Goal: Information Seeking & Learning: Learn about a topic

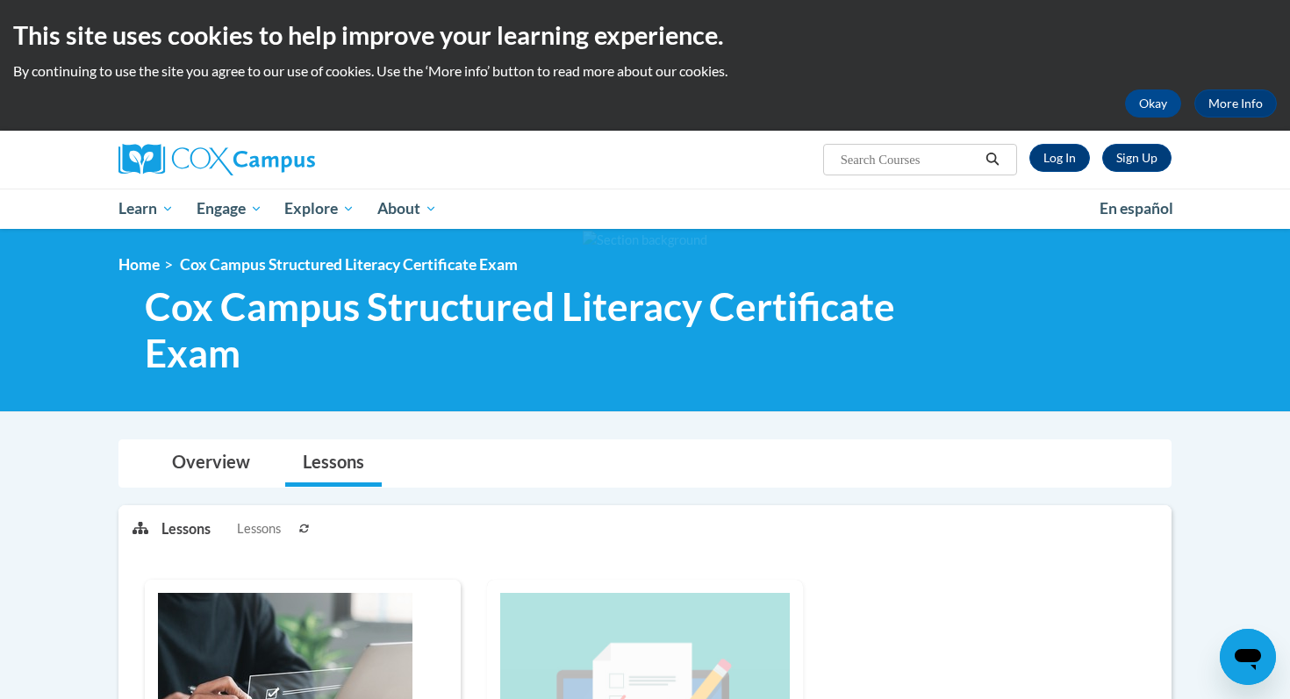
scroll to position [15, 0]
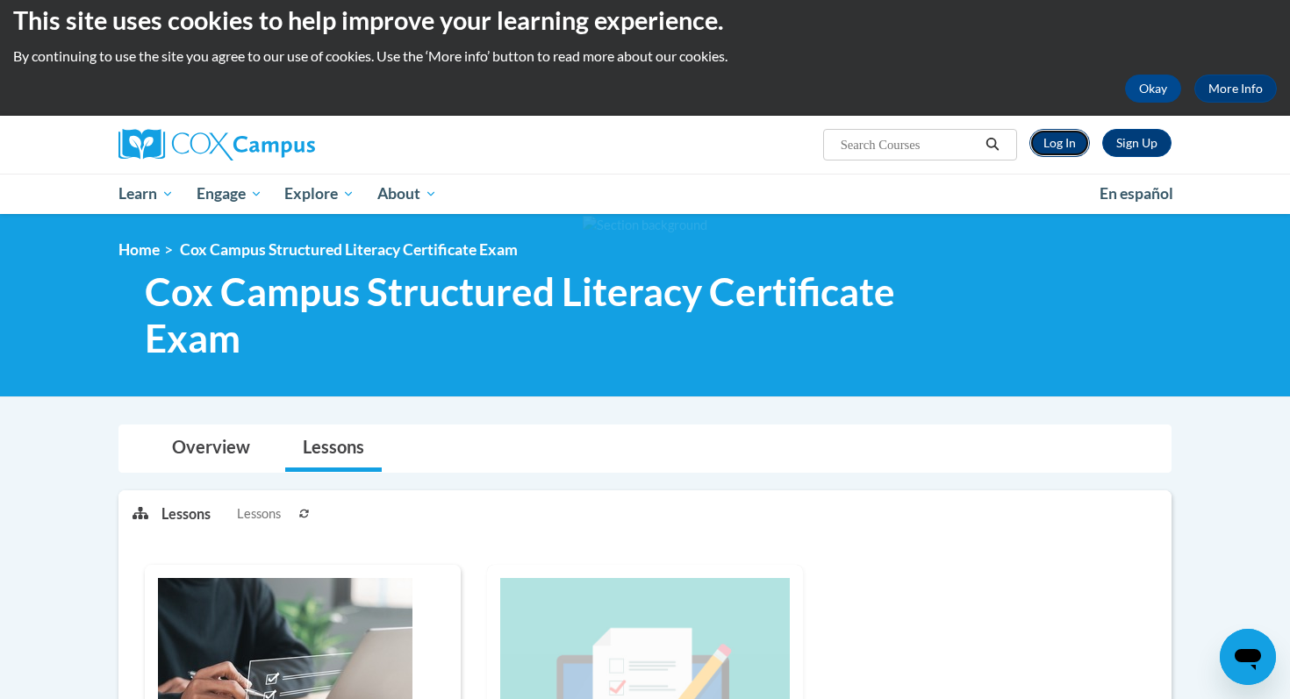
click at [1065, 143] on link "Log In" at bounding box center [1059, 143] width 61 height 28
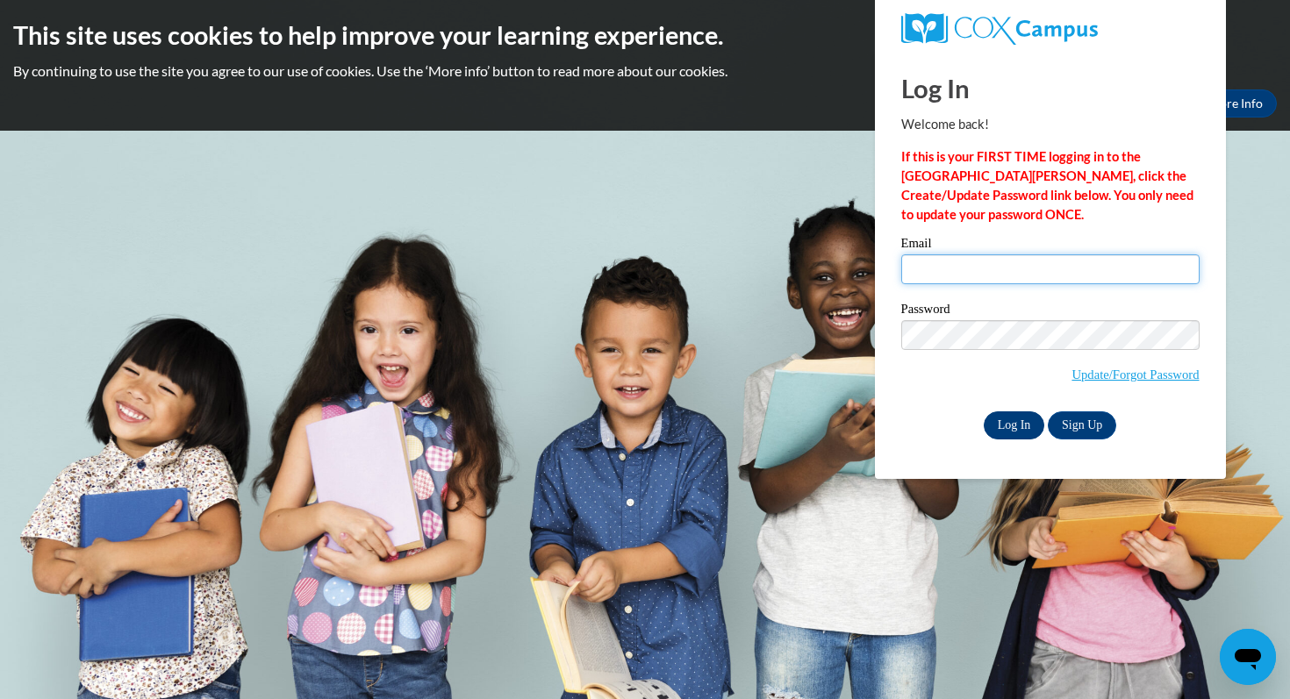
type input "nicole.ward@mapledale.k12.wi.us"
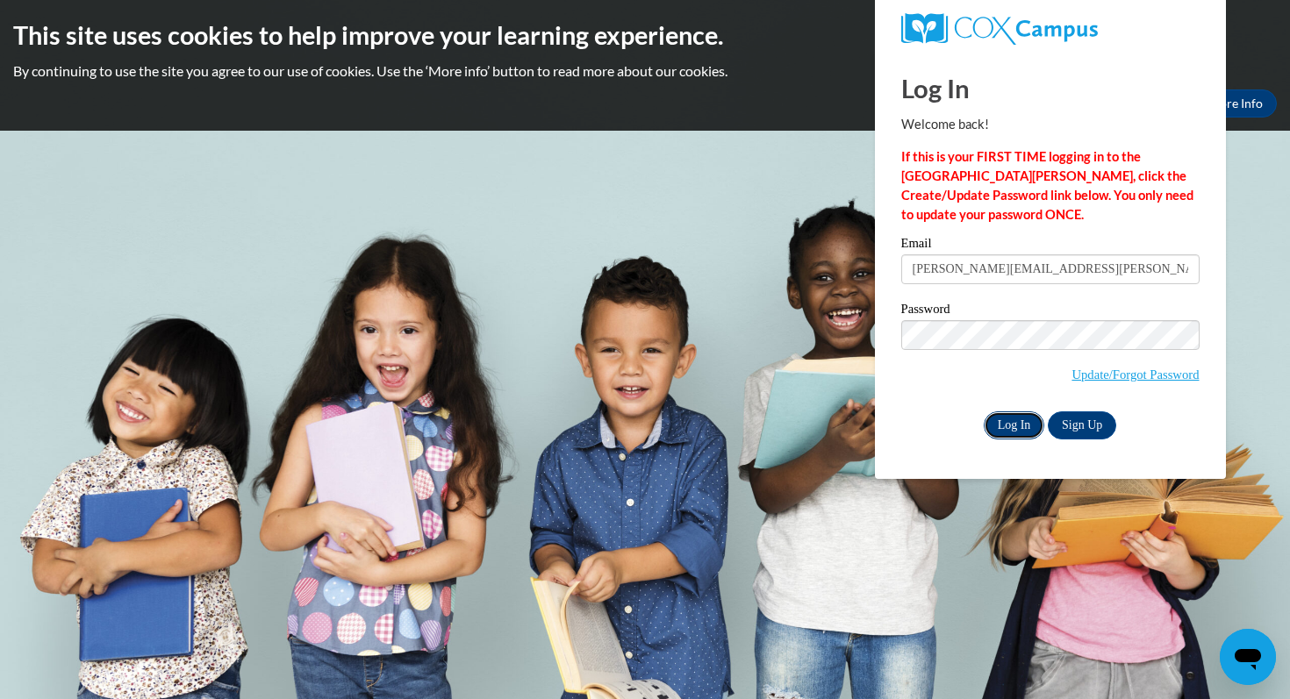
click at [1014, 418] on input "Log In" at bounding box center [1014, 426] width 61 height 28
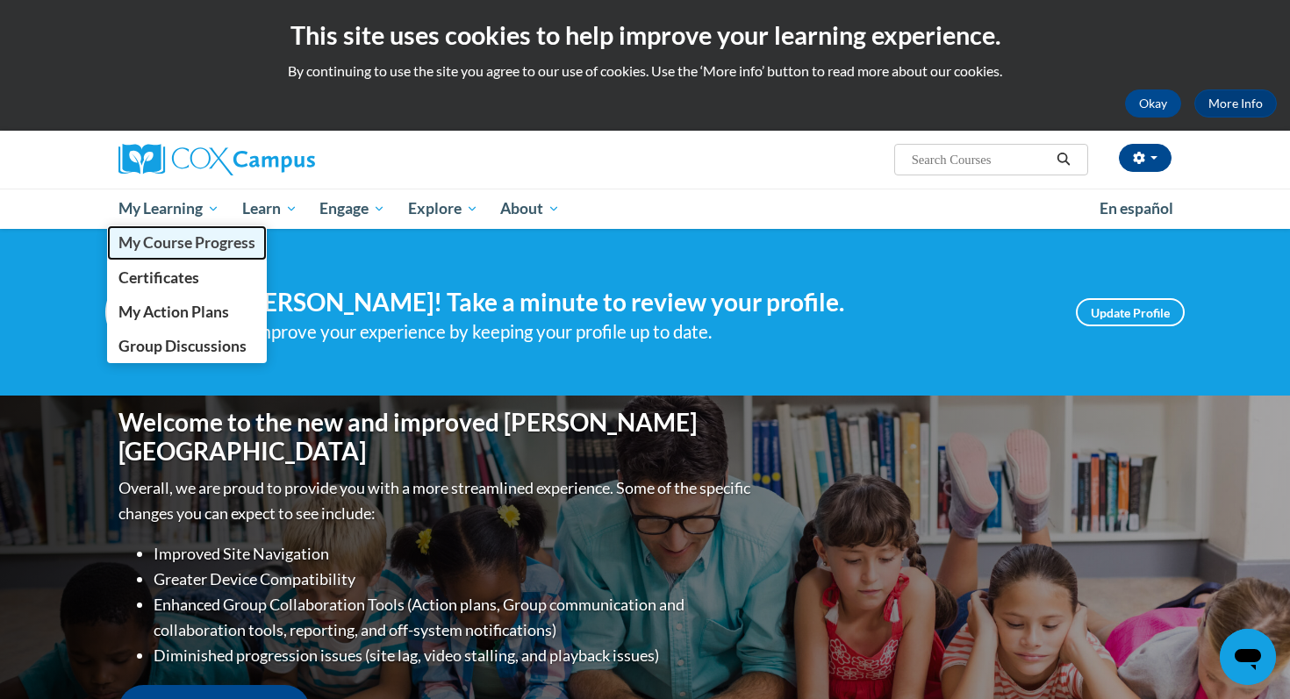
click at [160, 242] on span "My Course Progress" at bounding box center [186, 242] width 137 height 18
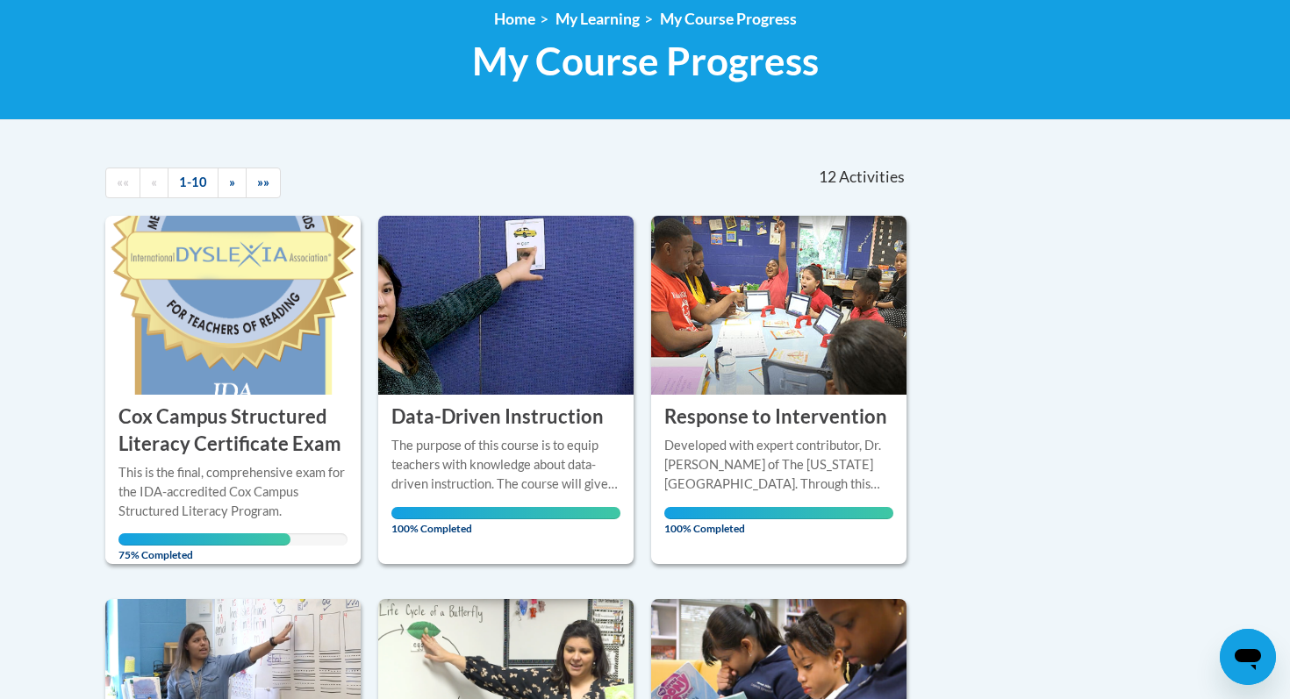
scroll to position [253, 0]
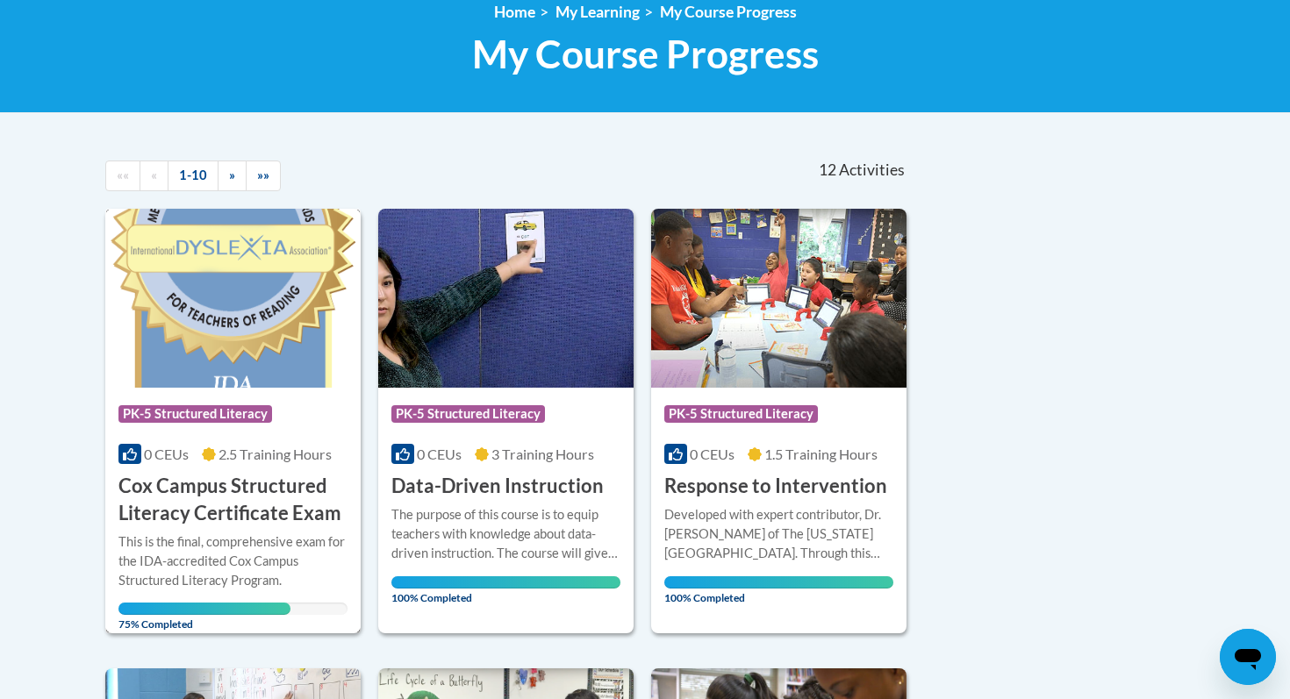
click at [200, 397] on div "Course Category: PK-5 Structured Literacy" at bounding box center [232, 416] width 229 height 39
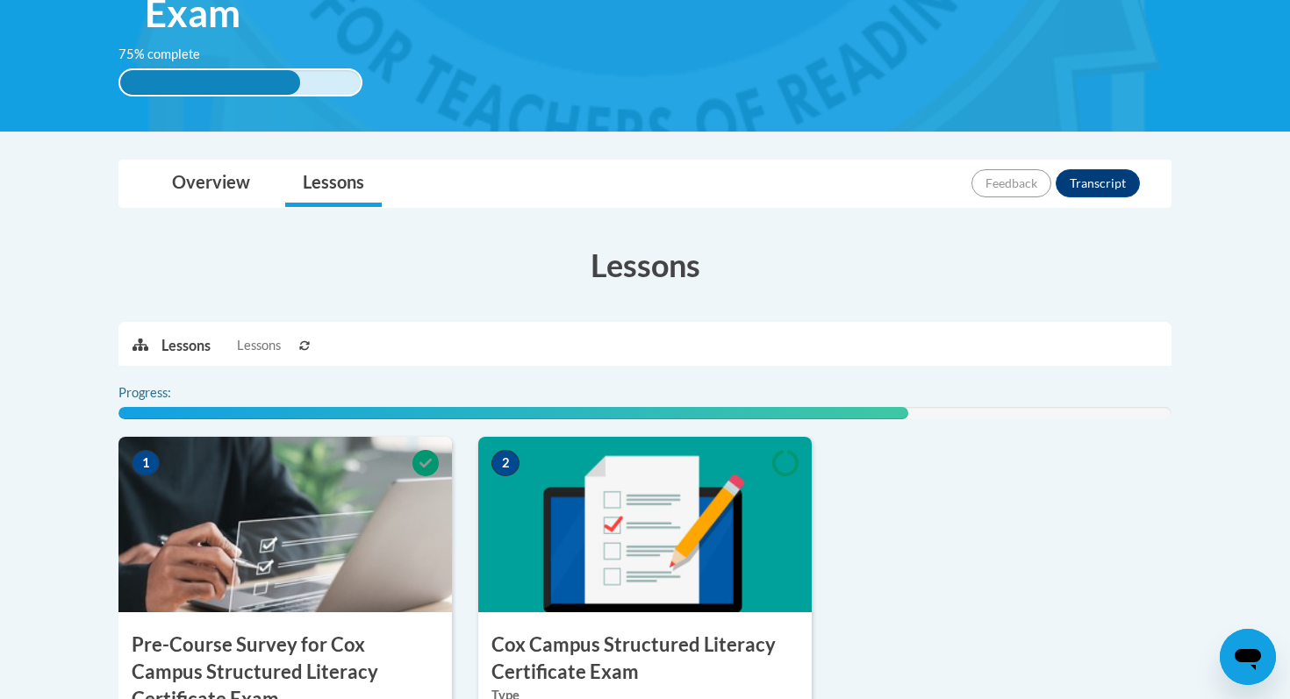
scroll to position [371, 0]
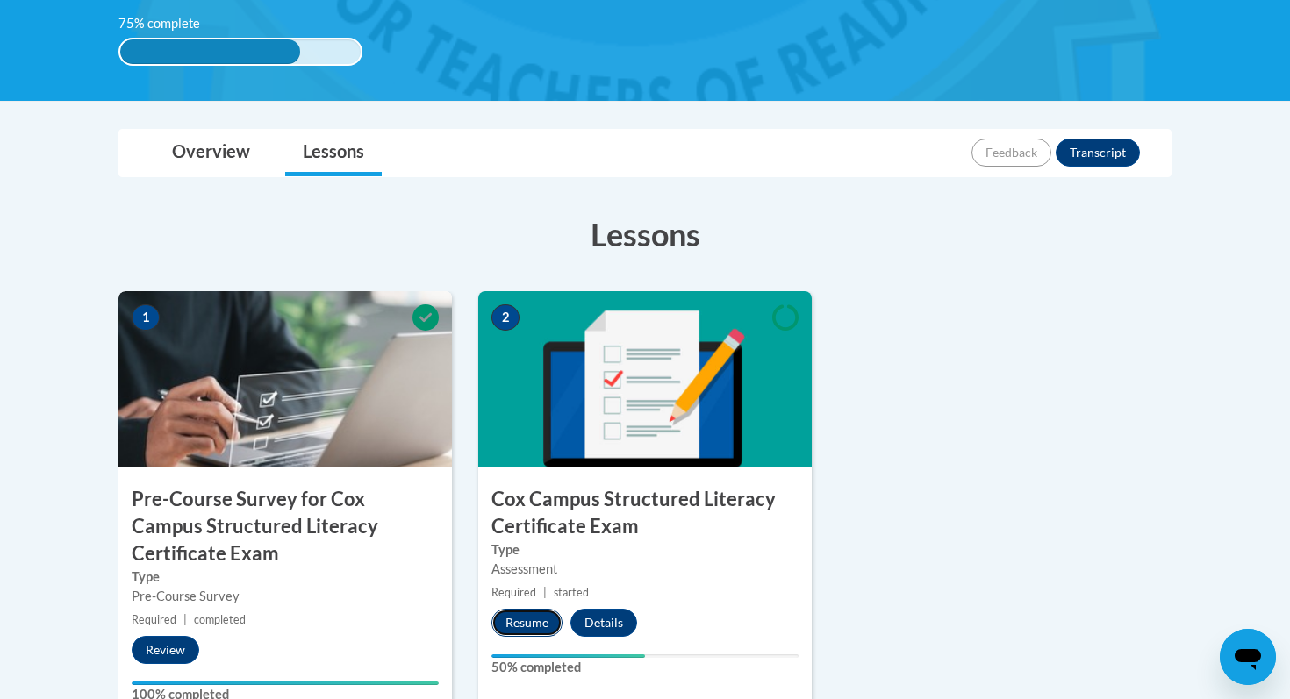
click at [540, 628] on button "Resume" at bounding box center [526, 623] width 71 height 28
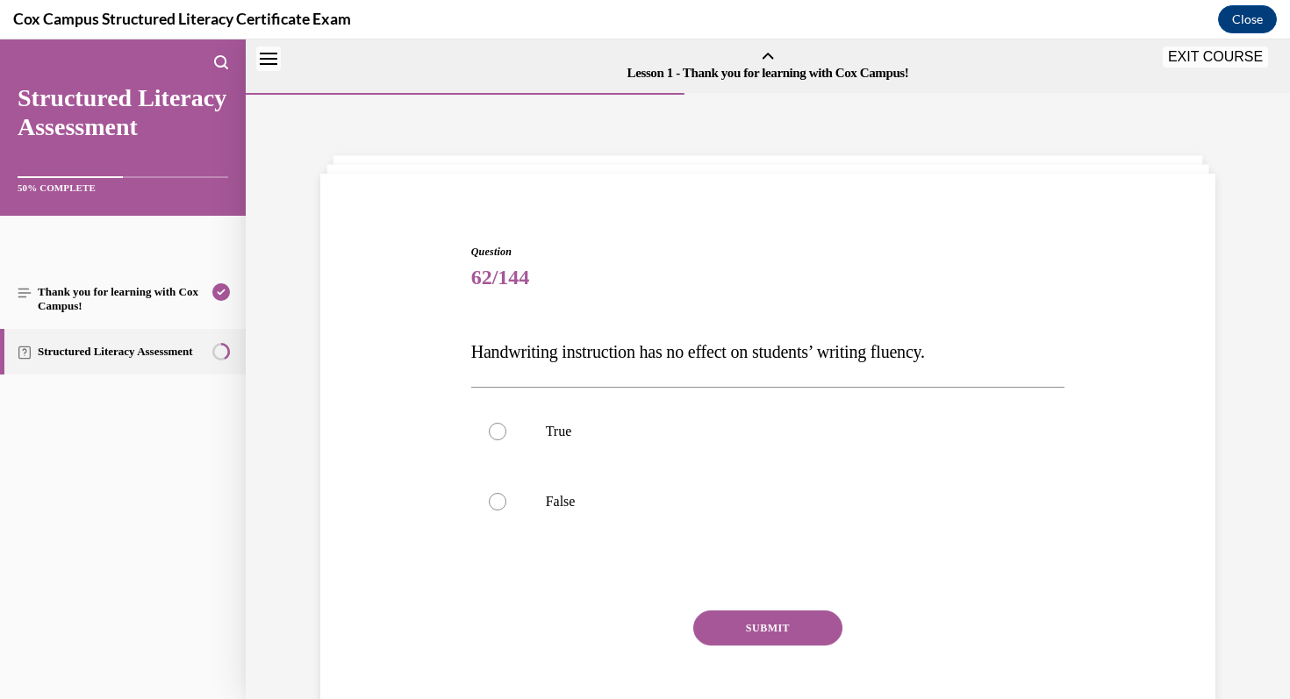
scroll to position [54, 0]
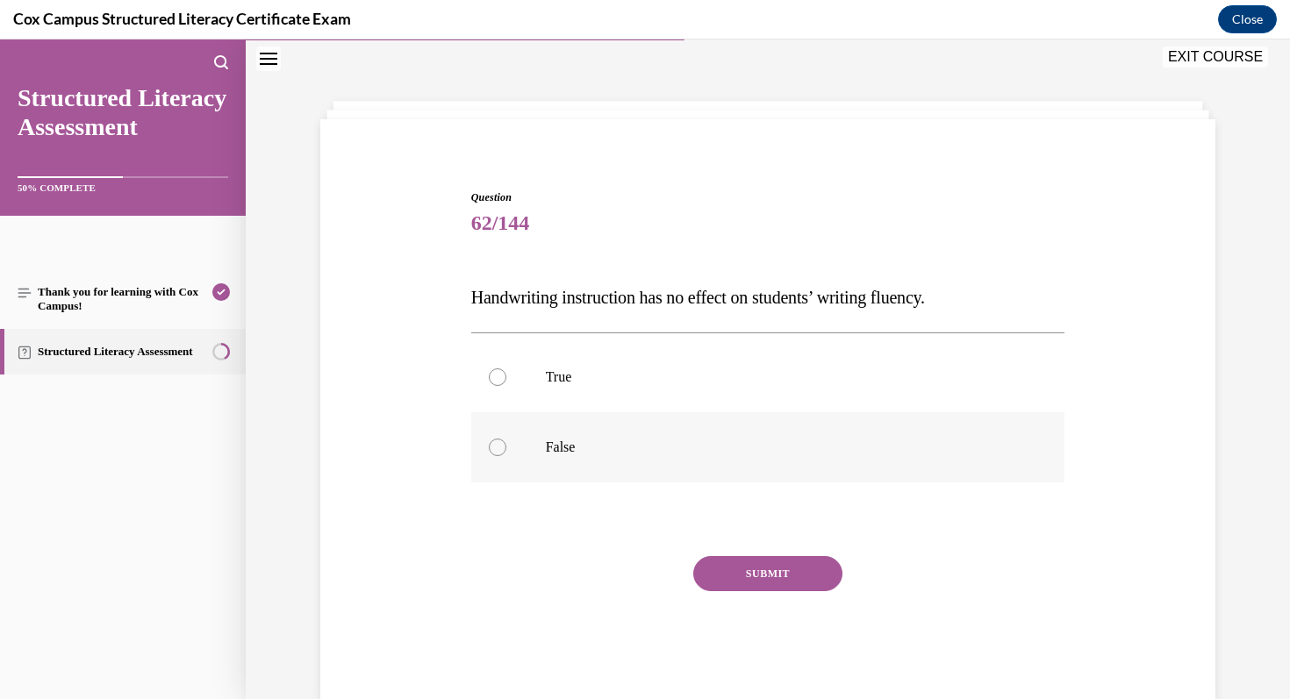
click at [663, 443] on p "False" at bounding box center [784, 448] width 476 height 18
click at [506, 443] on input "False" at bounding box center [498, 448] width 18 height 18
radio input "true"
click at [705, 574] on button "SUBMIT" at bounding box center [767, 573] width 149 height 35
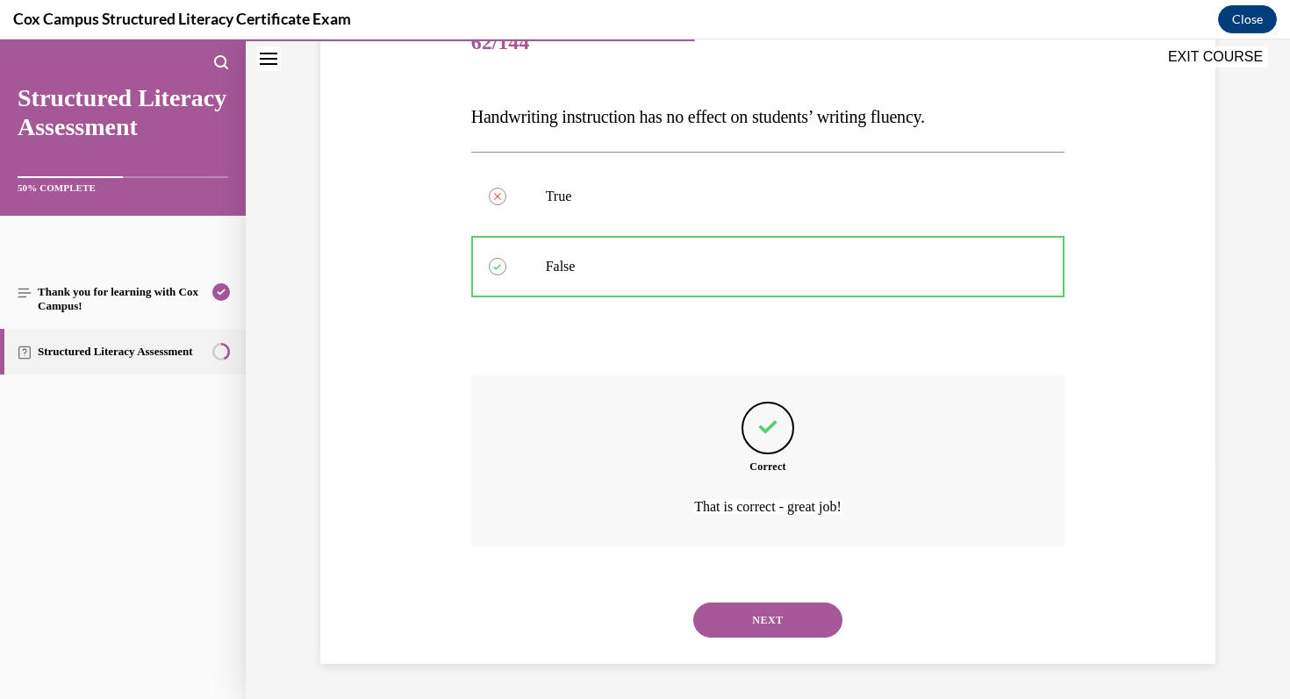
click at [720, 622] on button "NEXT" at bounding box center [767, 620] width 149 height 35
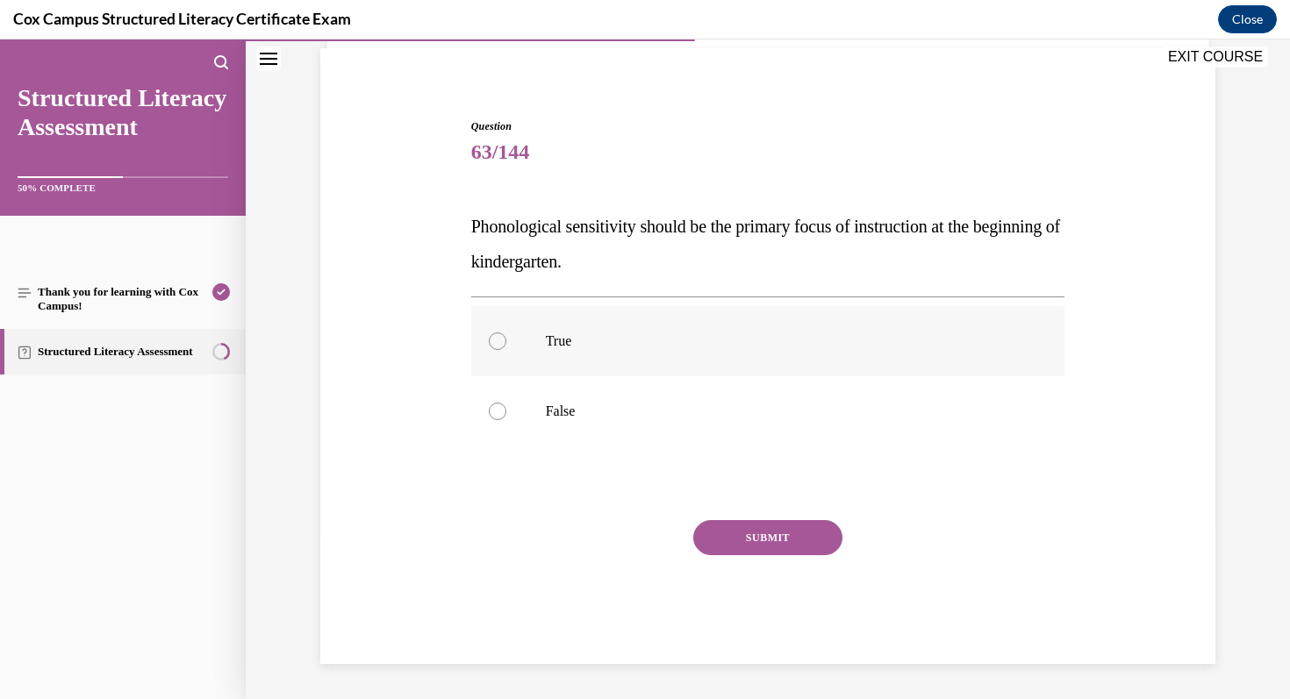
click at [582, 346] on p "True" at bounding box center [784, 342] width 476 height 18
click at [506, 346] on input "True" at bounding box center [498, 342] width 18 height 18
radio input "true"
click at [759, 536] on button "SUBMIT" at bounding box center [767, 537] width 149 height 35
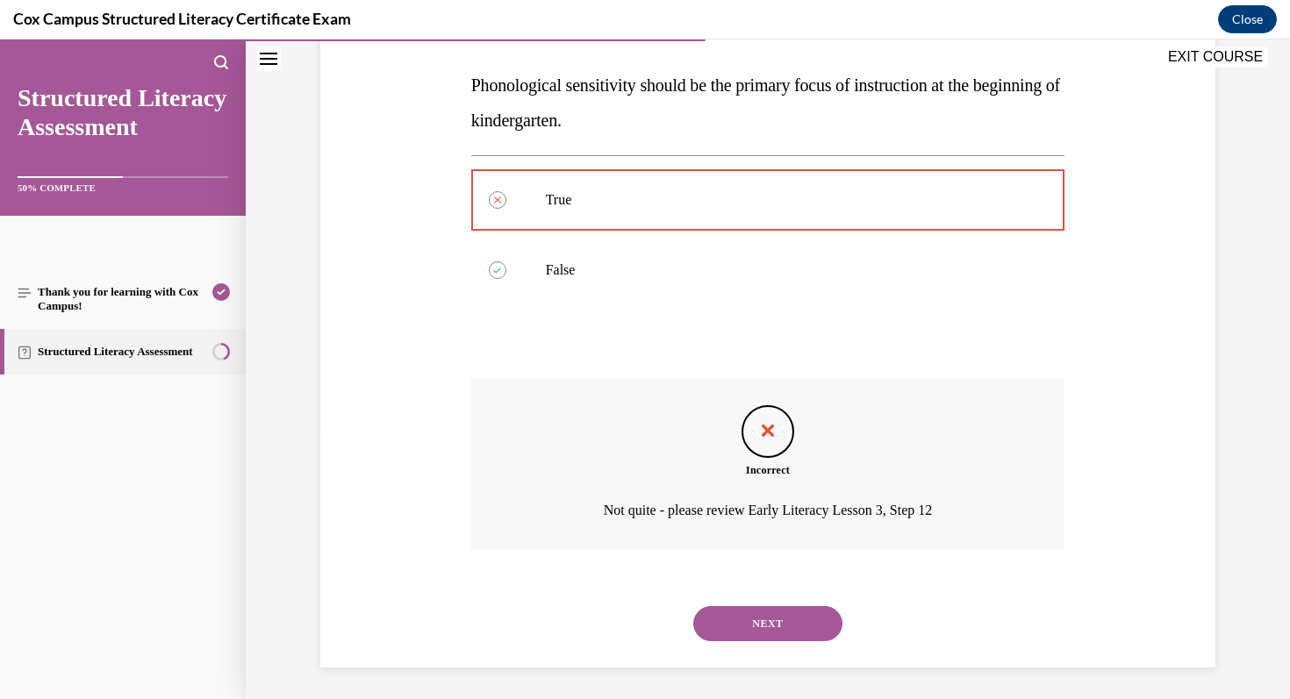
scroll to position [270, 0]
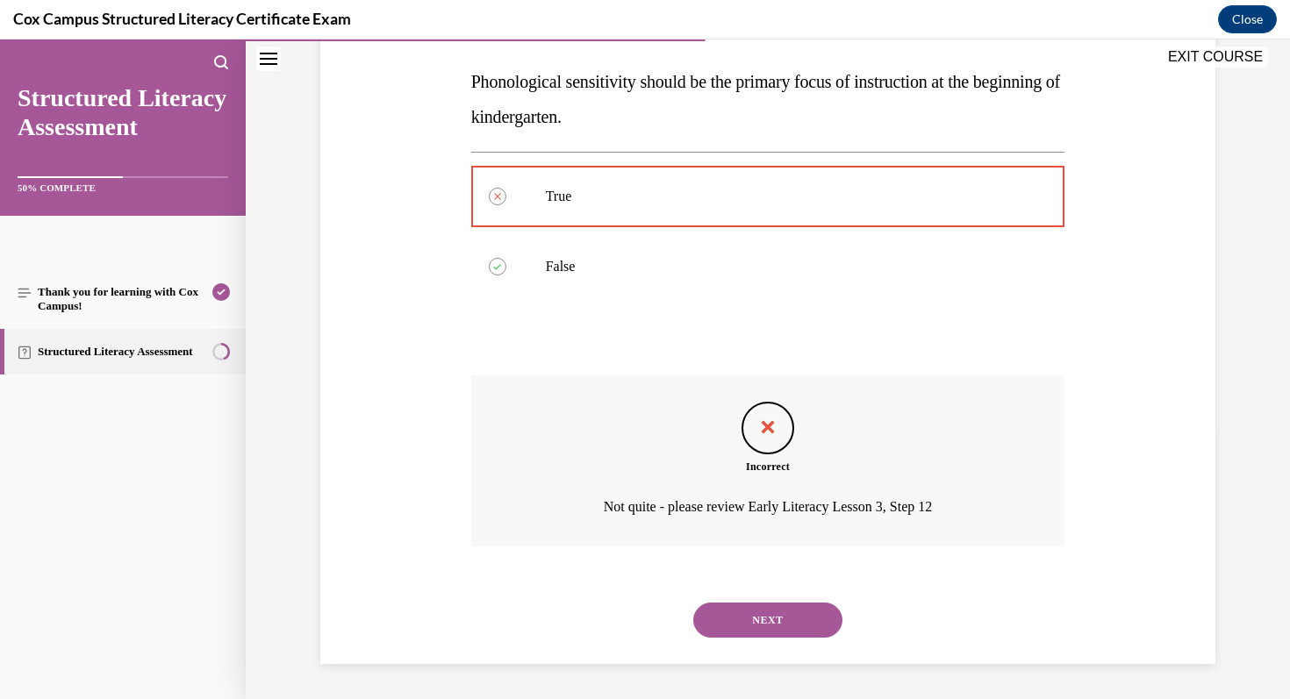
click at [779, 621] on button "NEXT" at bounding box center [767, 620] width 149 height 35
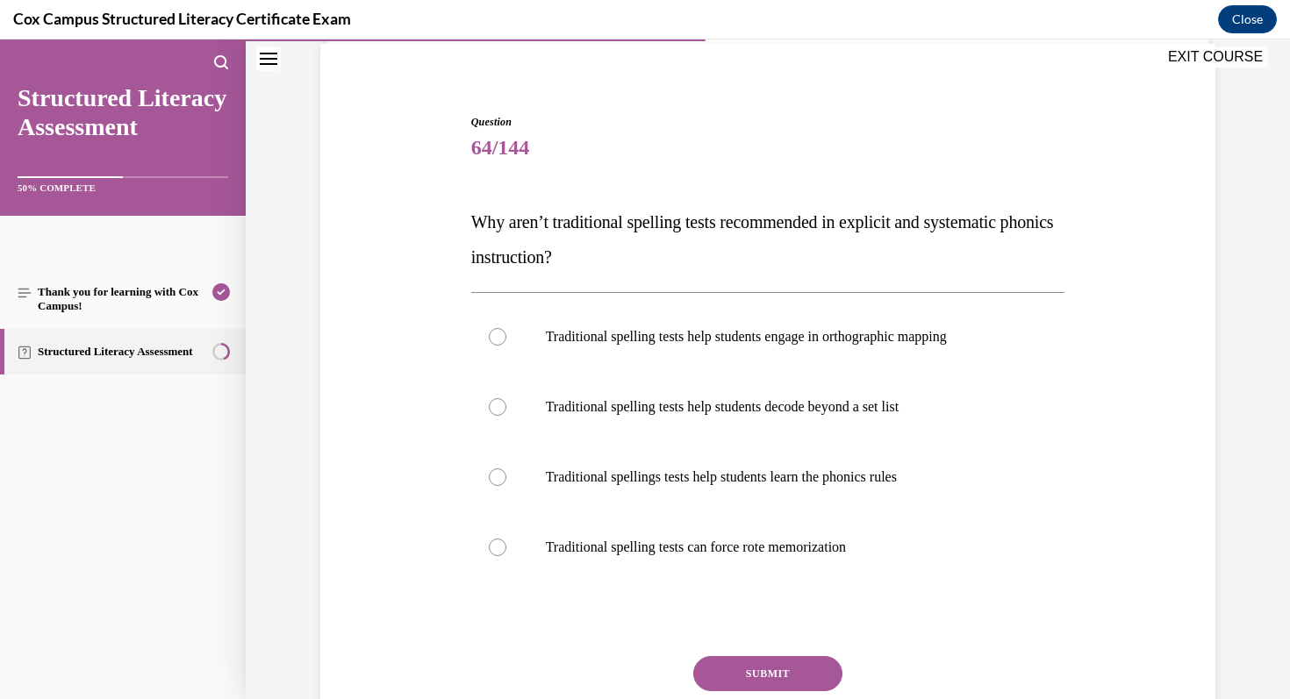
scroll to position [131, 0]
click at [779, 556] on label "Traditional spelling tests can force rote memorization" at bounding box center [768, 547] width 594 height 70
click at [506, 556] on input "Traditional spelling tests can force rote memorization" at bounding box center [498, 547] width 18 height 18
radio input "true"
click at [792, 680] on button "SUBMIT" at bounding box center [767, 673] width 149 height 35
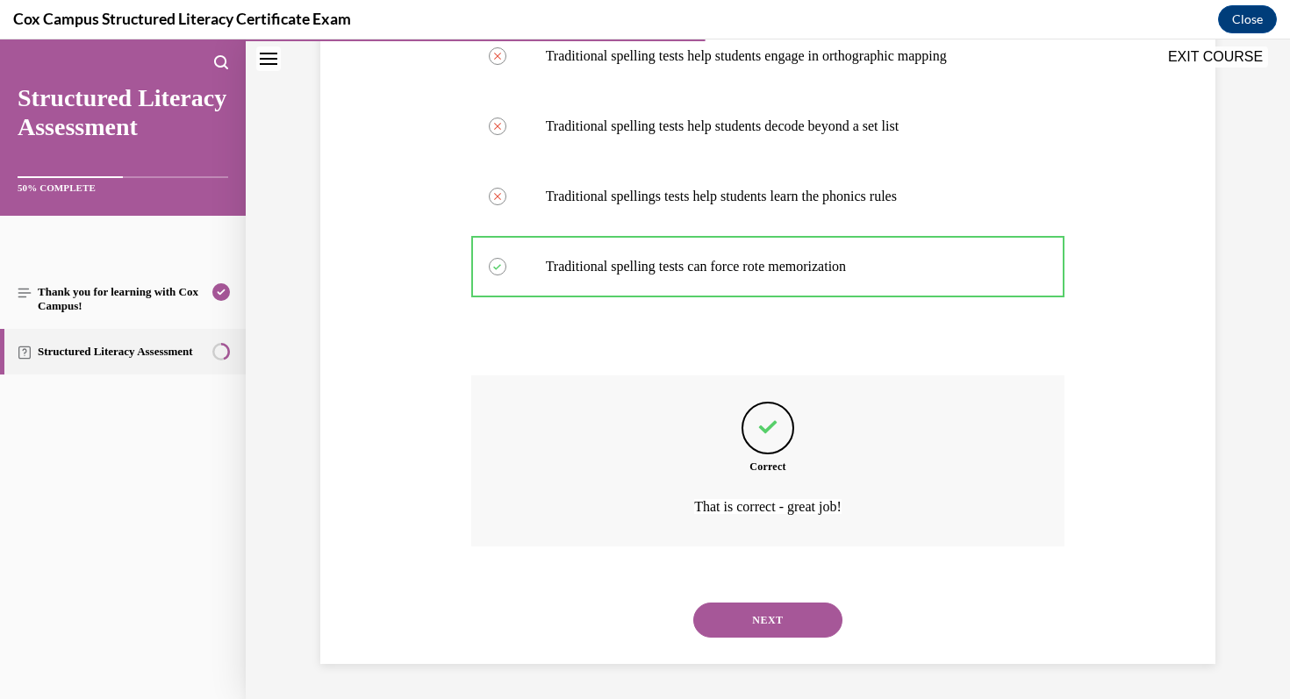
click at [802, 629] on button "NEXT" at bounding box center [767, 620] width 149 height 35
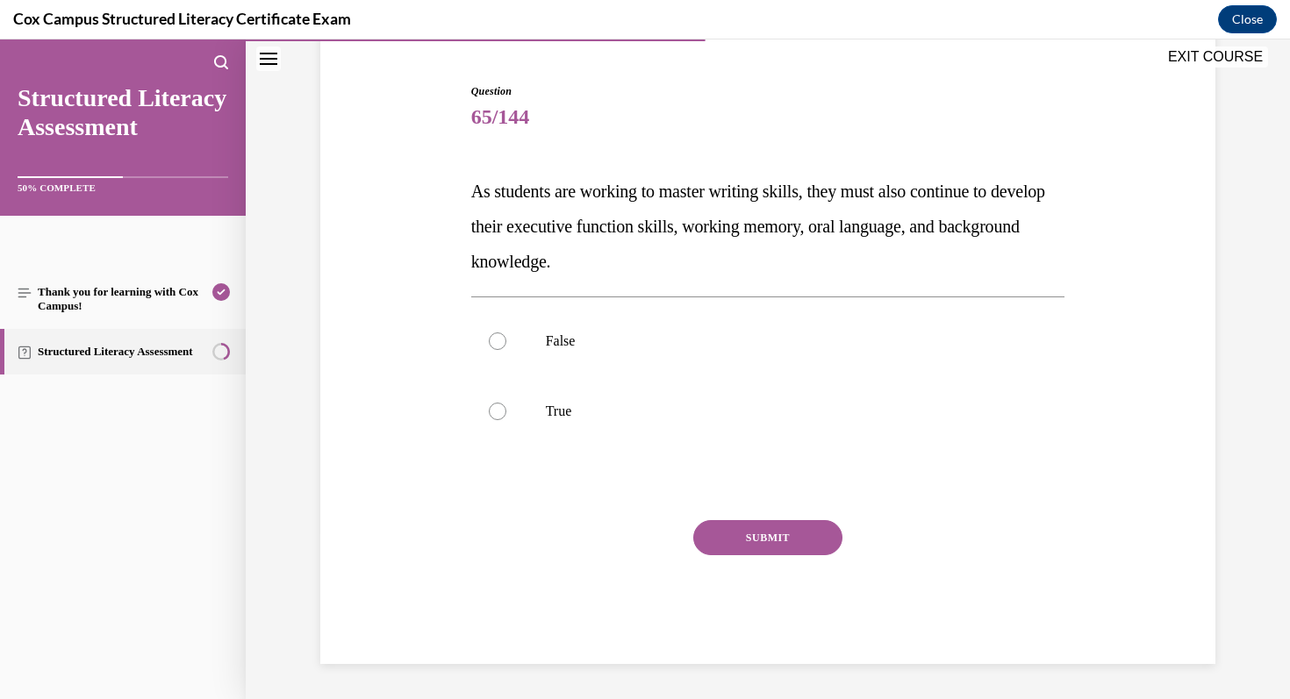
scroll to position [161, 0]
click at [692, 401] on label "True" at bounding box center [768, 411] width 594 height 70
click at [506, 403] on input "True" at bounding box center [498, 412] width 18 height 18
radio input "true"
click at [745, 527] on button "SUBMIT" at bounding box center [767, 537] width 149 height 35
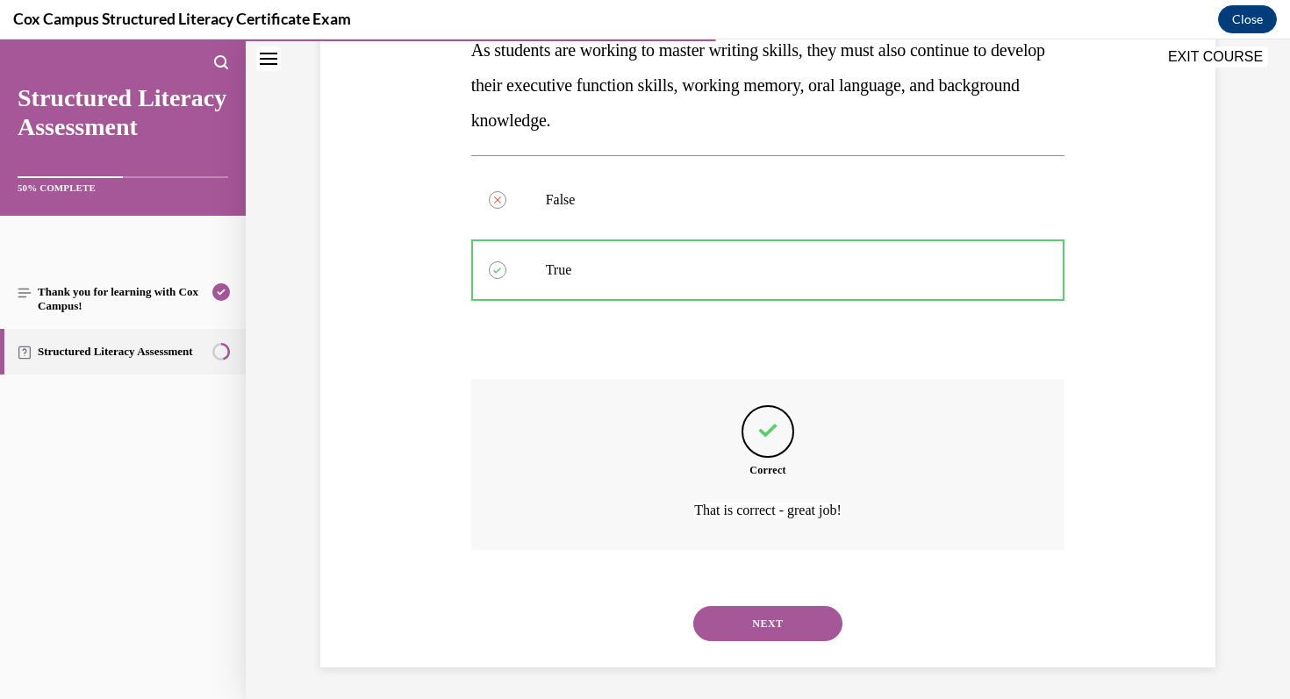
scroll to position [305, 0]
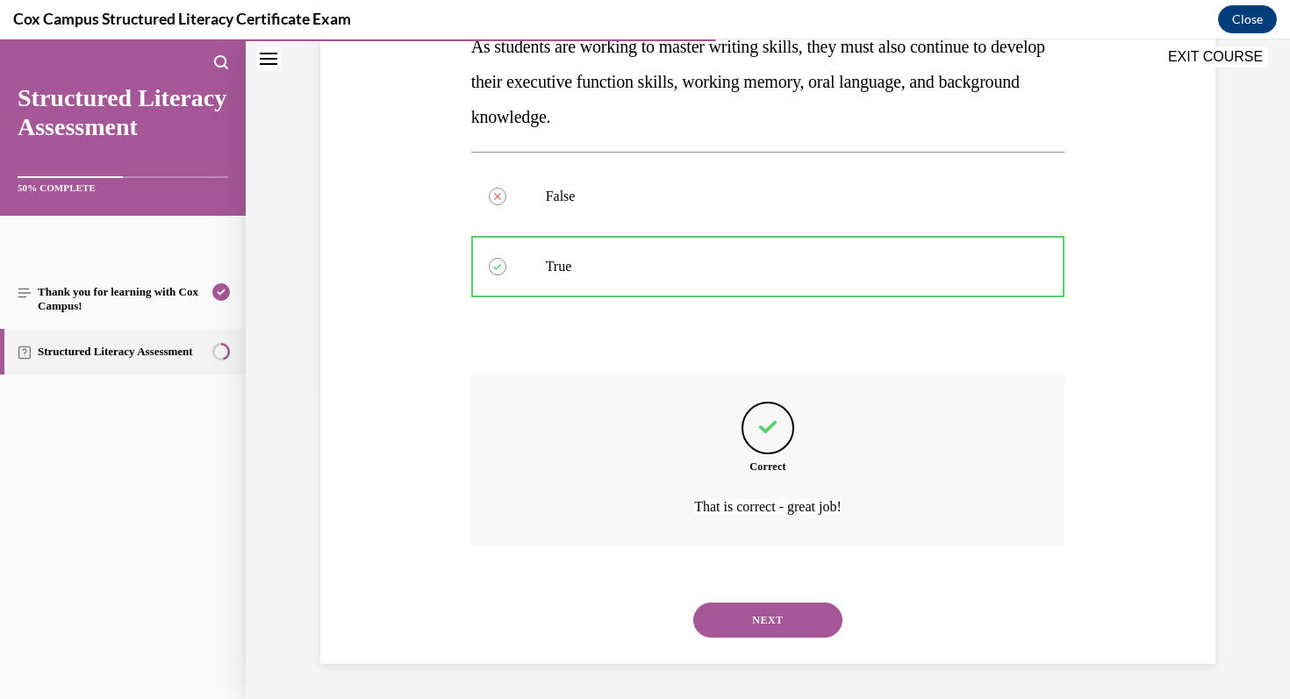
click at [768, 627] on button "NEXT" at bounding box center [767, 620] width 149 height 35
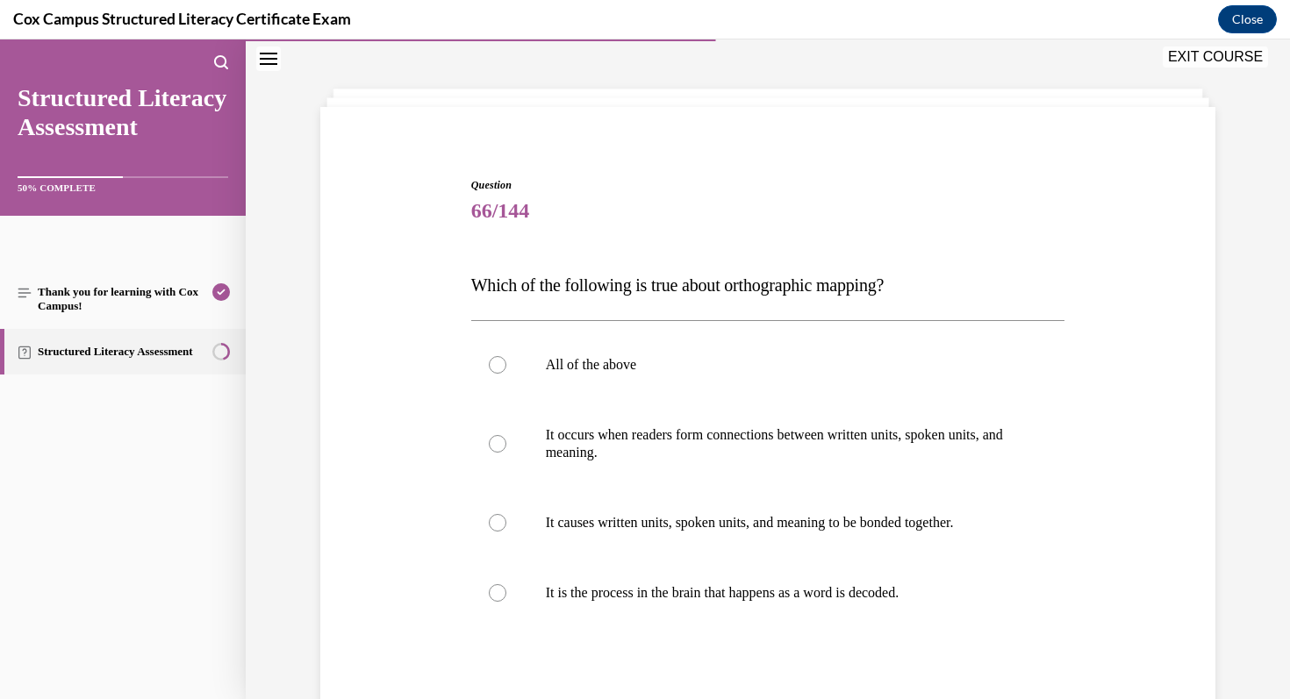
scroll to position [90, 0]
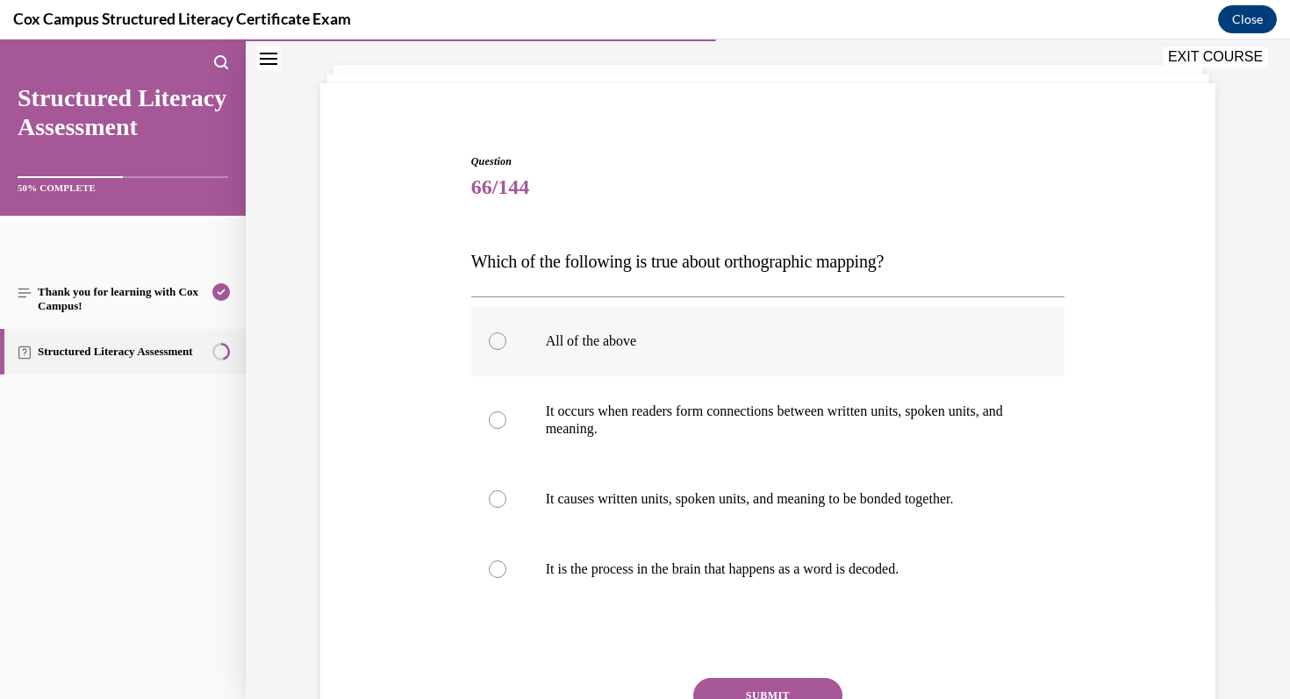
click at [783, 350] on label "All of the above" at bounding box center [768, 341] width 594 height 70
click at [506, 350] on input "All of the above" at bounding box center [498, 342] width 18 height 18
radio input "true"
click at [790, 683] on button "SUBMIT" at bounding box center [767, 695] width 149 height 35
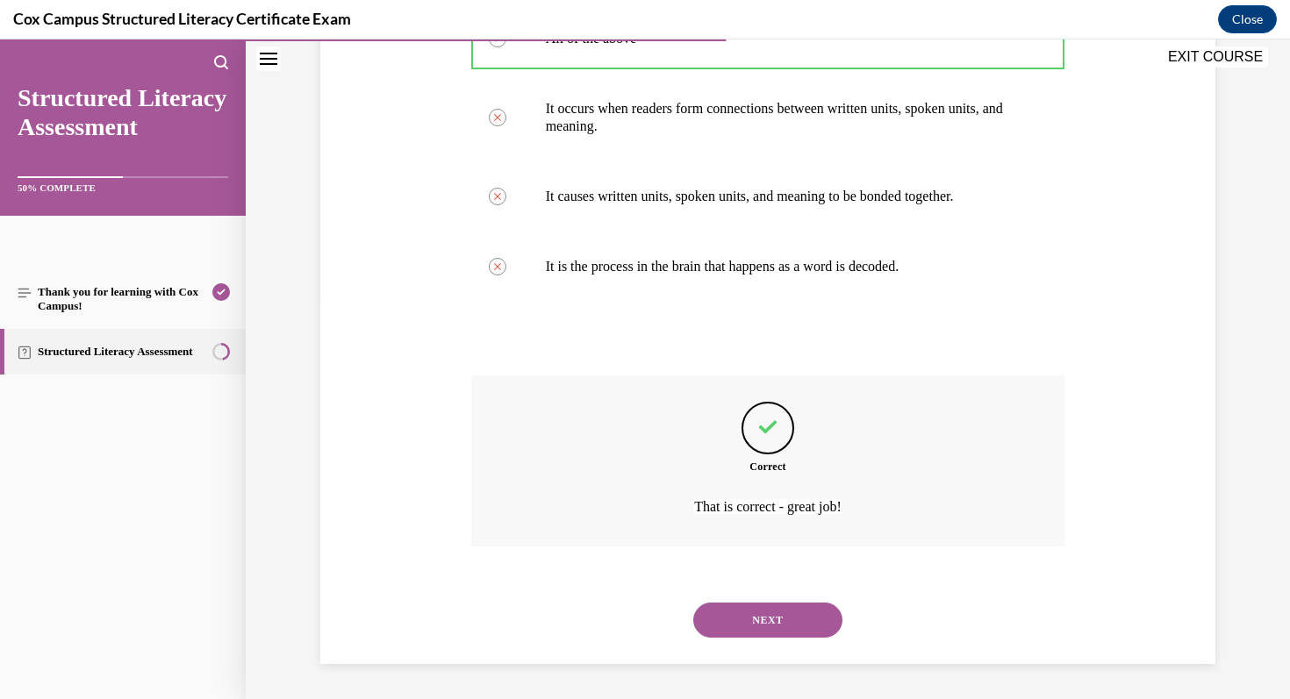
click at [794, 624] on button "NEXT" at bounding box center [767, 620] width 149 height 35
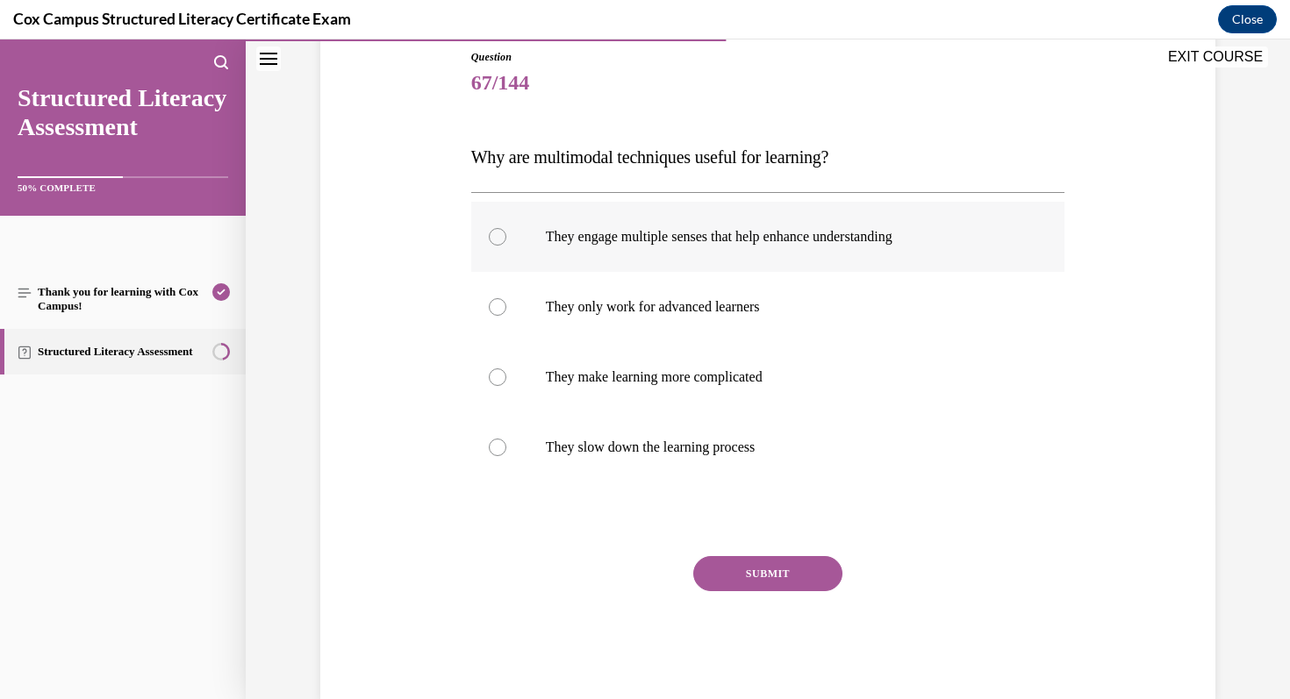
click at [797, 234] on p "They engage multiple senses that help enhance understanding" at bounding box center [784, 237] width 476 height 18
click at [506, 234] on input "They engage multiple senses that help enhance understanding" at bounding box center [498, 237] width 18 height 18
radio input "true"
click at [792, 570] on button "SUBMIT" at bounding box center [767, 573] width 149 height 35
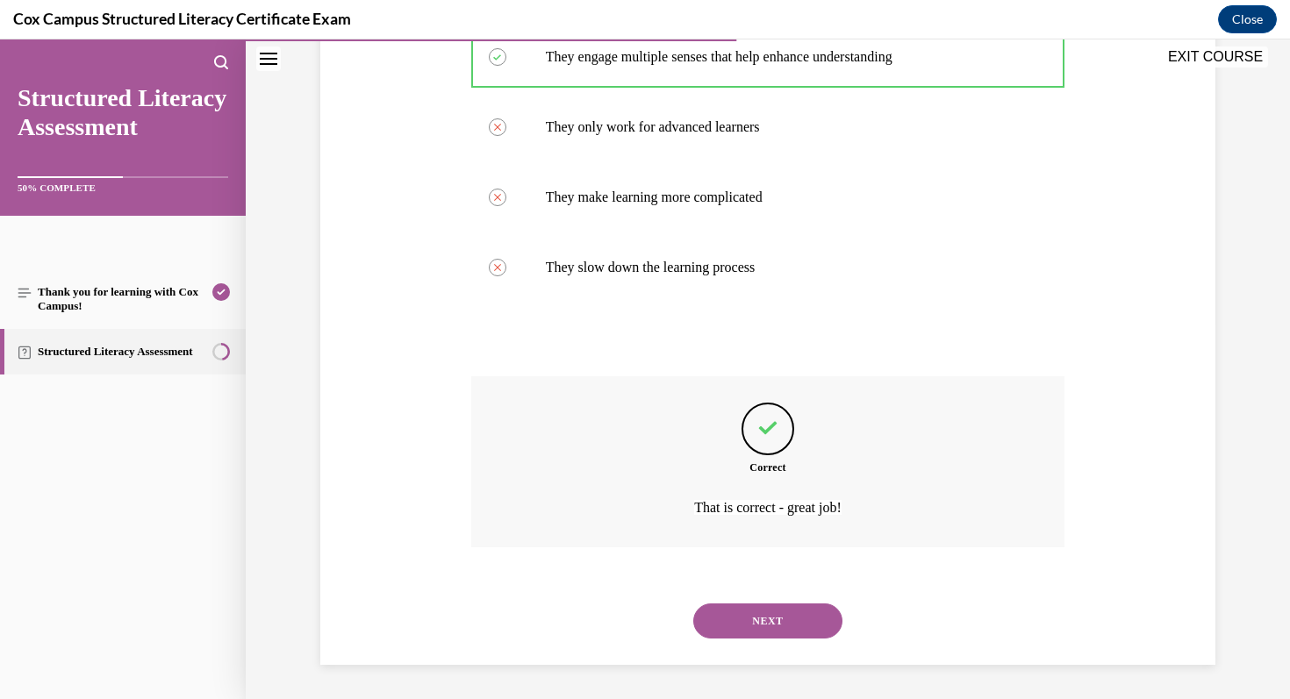
scroll to position [376, 0]
click at [795, 629] on button "NEXT" at bounding box center [767, 620] width 149 height 35
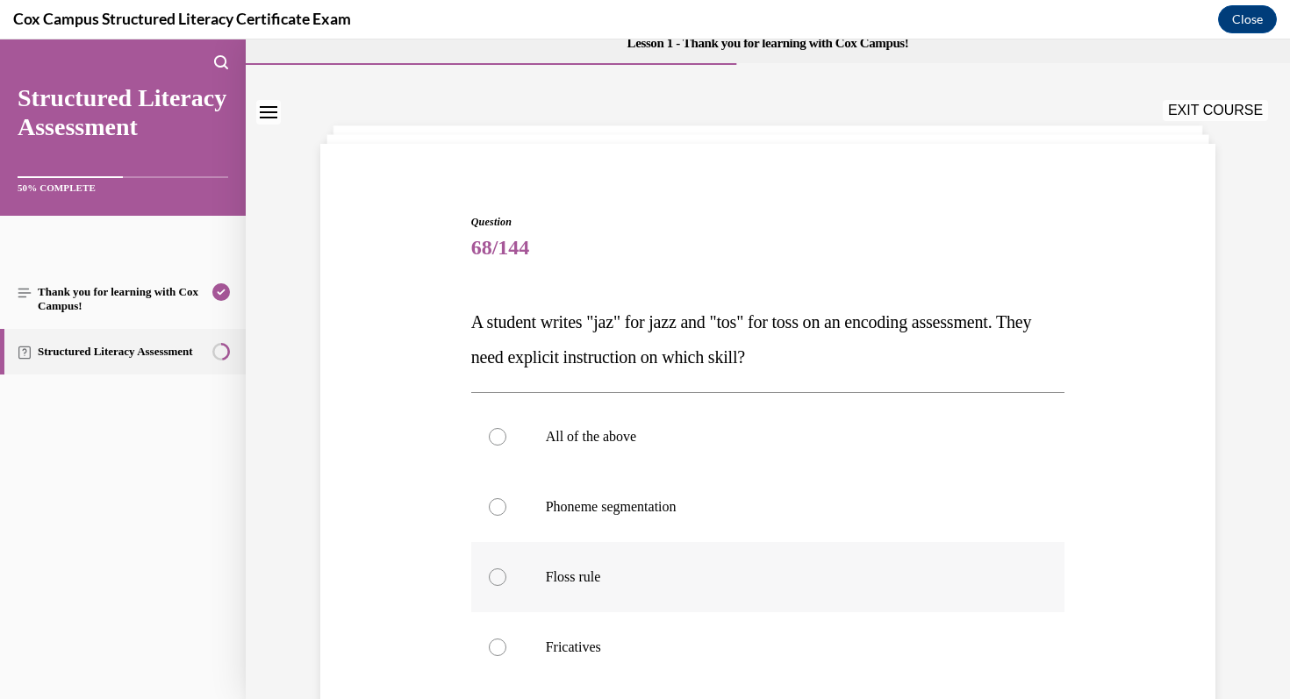
scroll to position [34, 0]
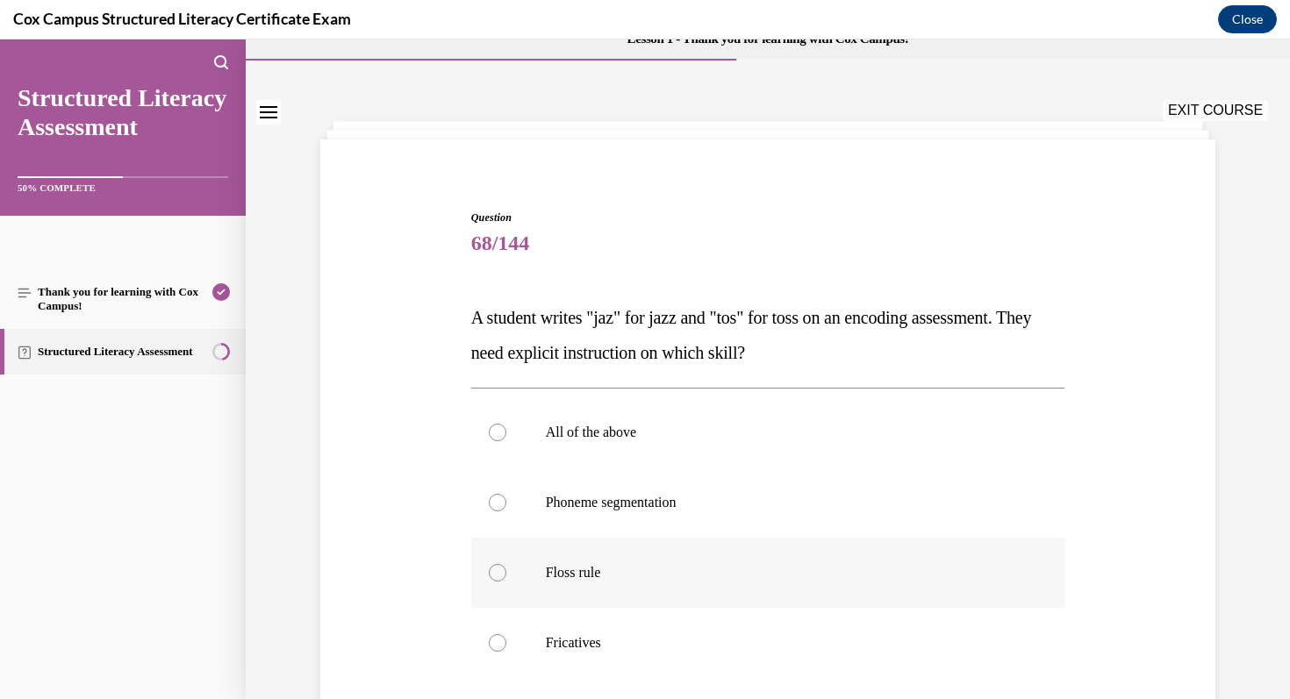
click at [558, 576] on p "Floss rule" at bounding box center [784, 573] width 476 height 18
click at [506, 576] on input "Floss rule" at bounding box center [498, 573] width 18 height 18
radio input "true"
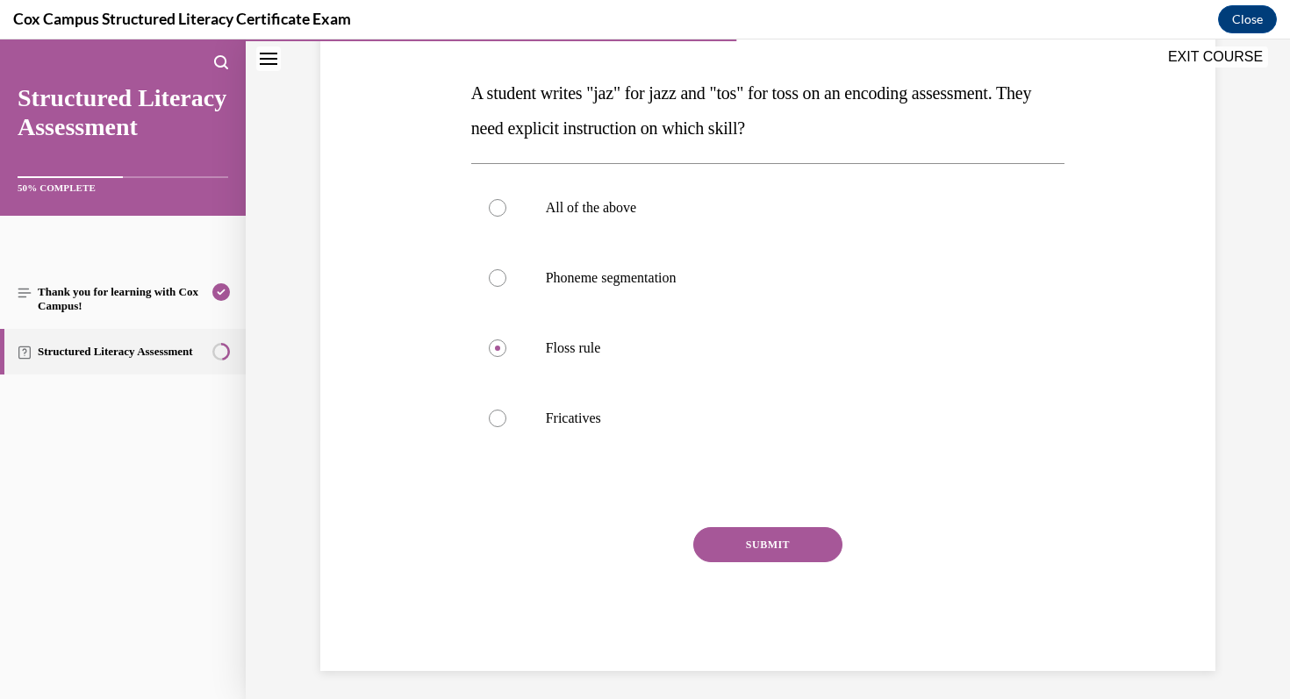
click at [756, 537] on button "SUBMIT" at bounding box center [767, 544] width 149 height 35
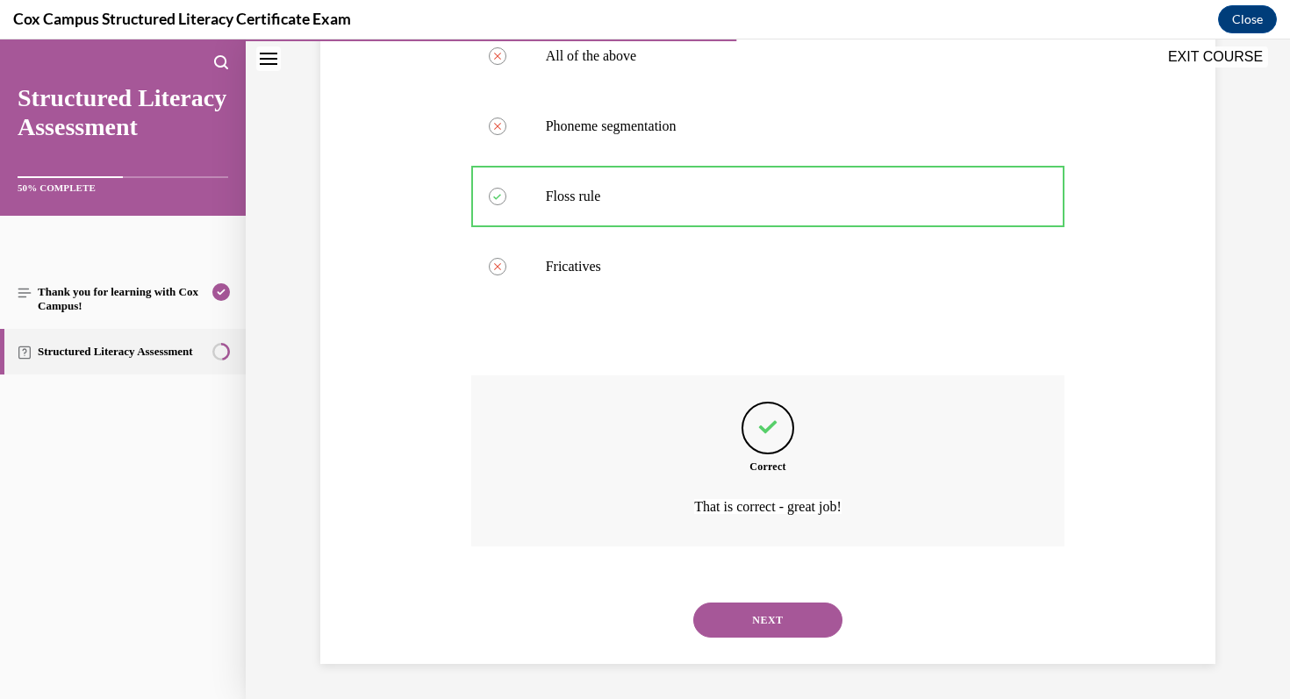
click at [749, 625] on button "NEXT" at bounding box center [767, 620] width 149 height 35
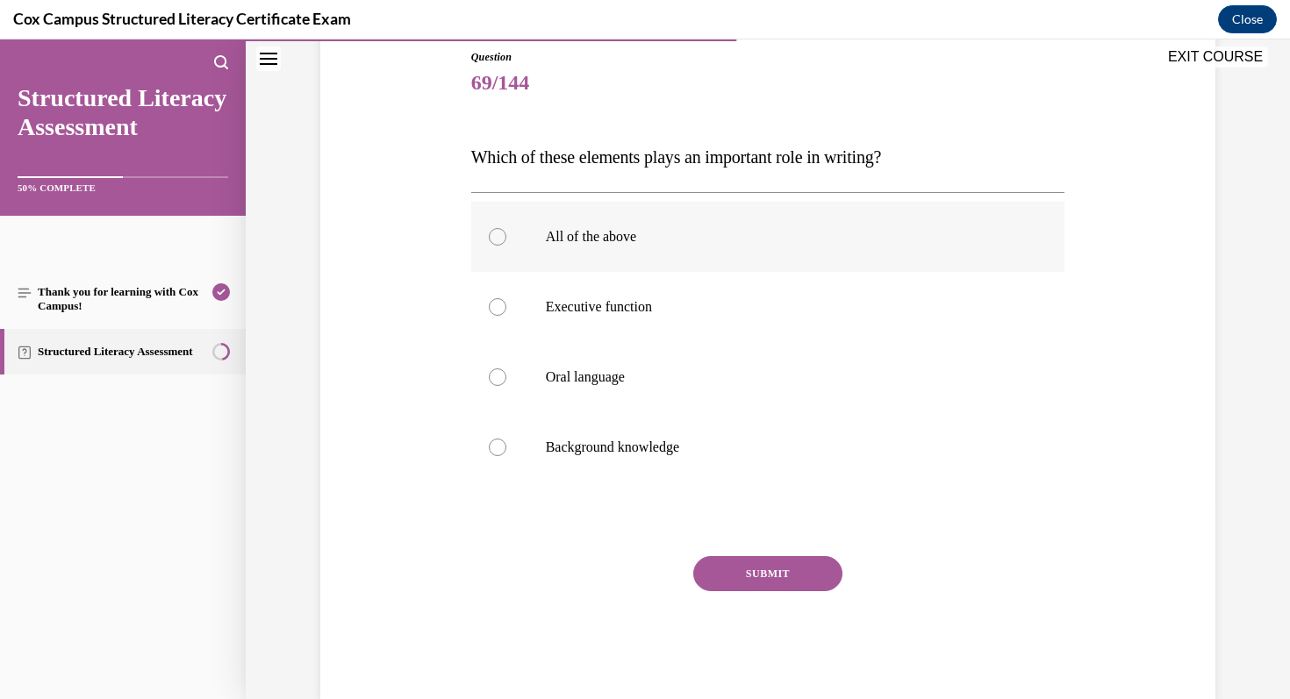
click at [643, 259] on label "All of the above" at bounding box center [768, 237] width 594 height 70
click at [506, 246] on input "All of the above" at bounding box center [498, 237] width 18 height 18
radio input "true"
click at [743, 586] on button "SUBMIT" at bounding box center [767, 573] width 149 height 35
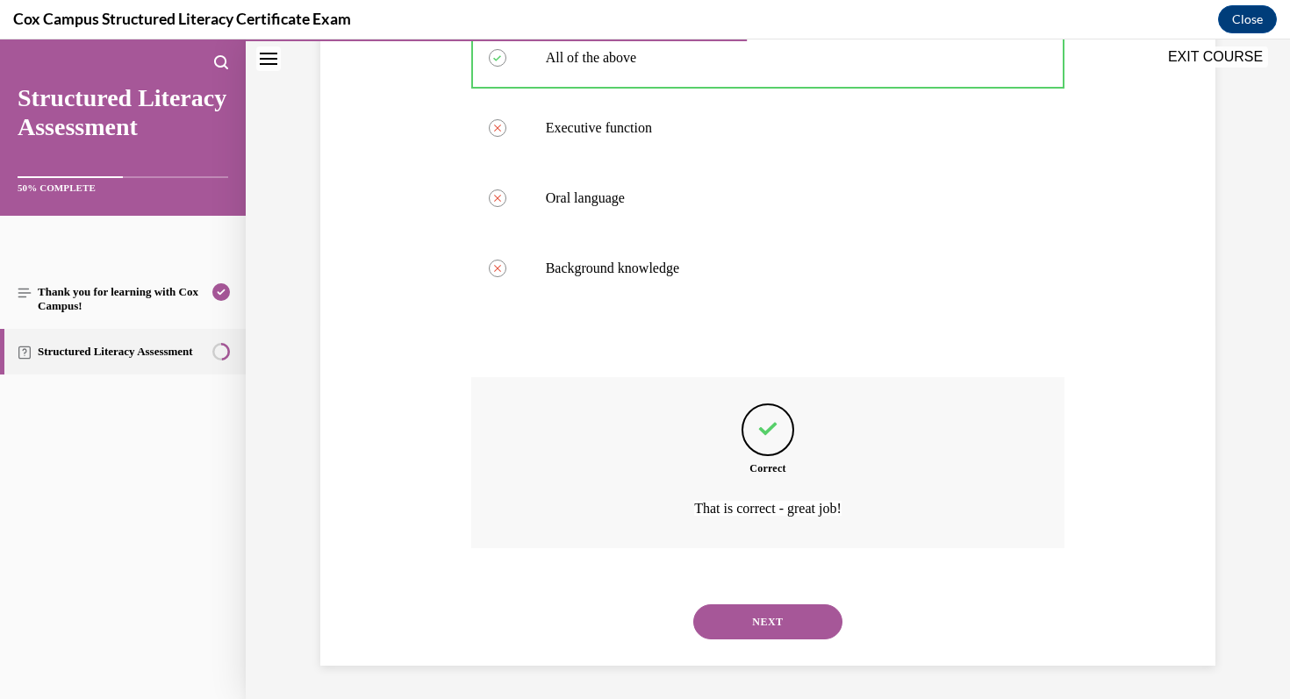
scroll to position [376, 0]
click at [756, 648] on div "NEXT" at bounding box center [768, 620] width 594 height 70
click at [767, 634] on button "NEXT" at bounding box center [767, 620] width 149 height 35
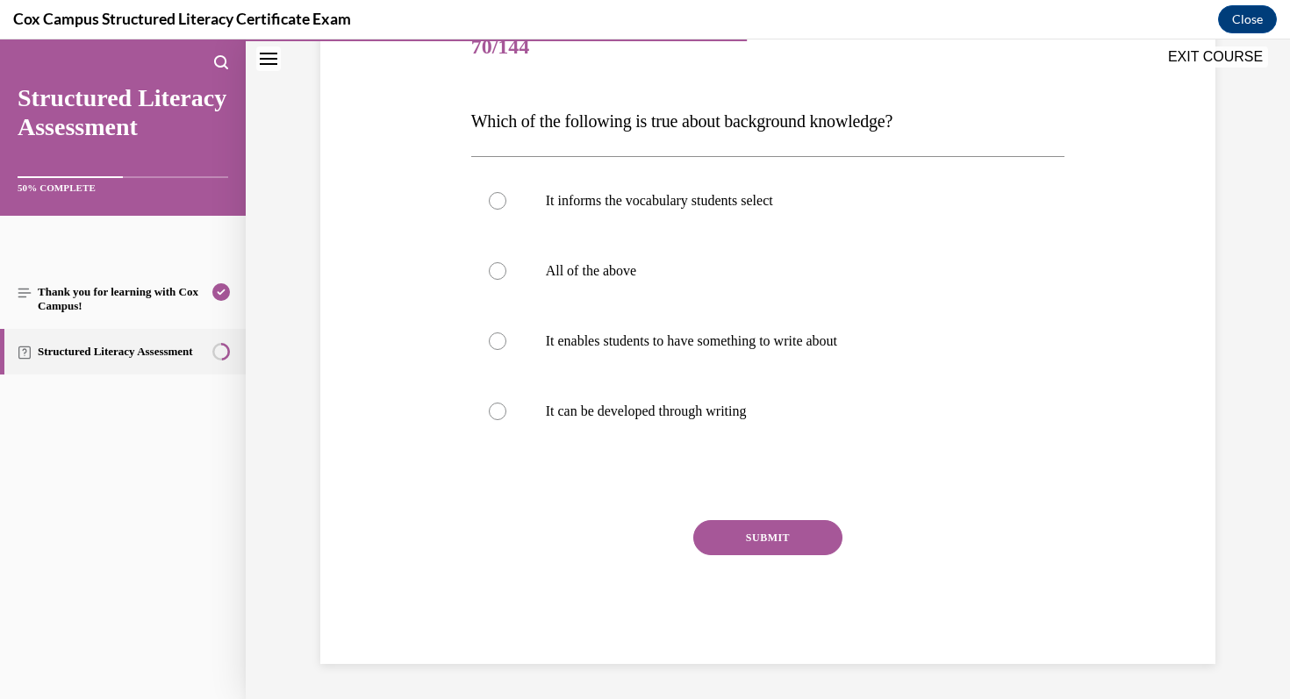
scroll to position [195, 0]
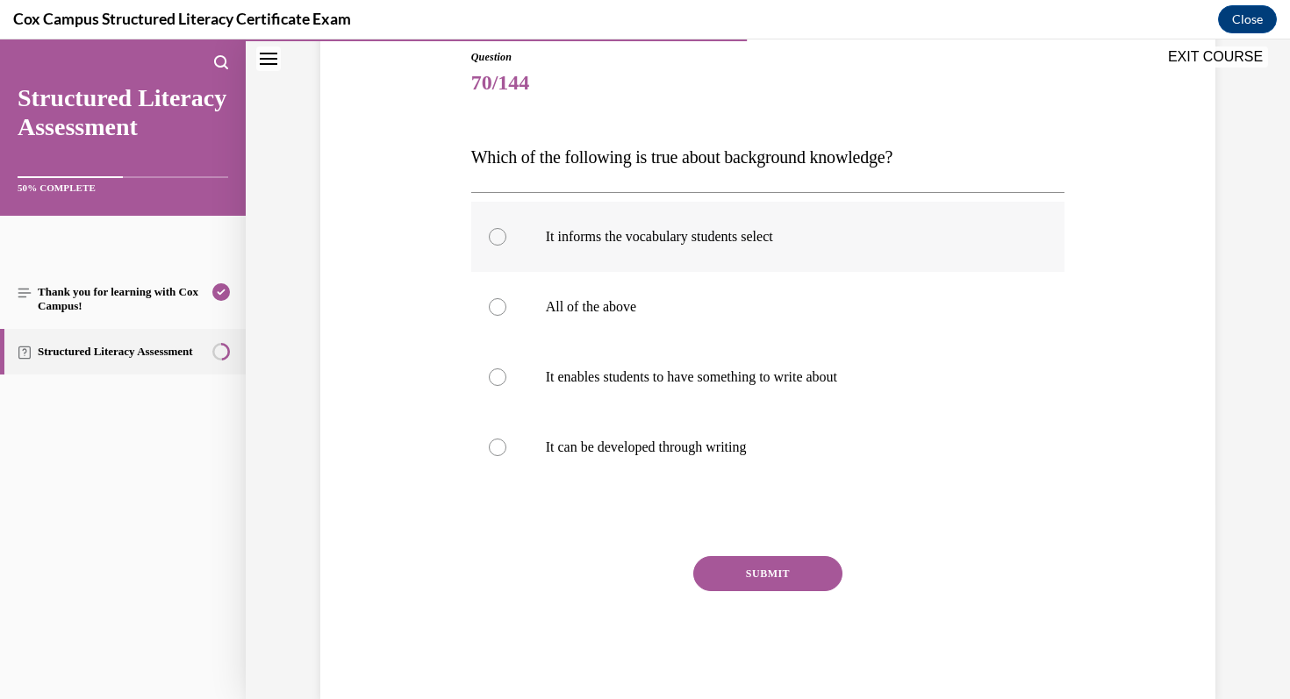
click at [730, 245] on p "It informs the vocabulary students select" at bounding box center [784, 237] width 476 height 18
click at [506, 245] on input "It informs the vocabulary students select" at bounding box center [498, 237] width 18 height 18
radio input "true"
click at [801, 558] on button "SUBMIT" at bounding box center [767, 573] width 149 height 35
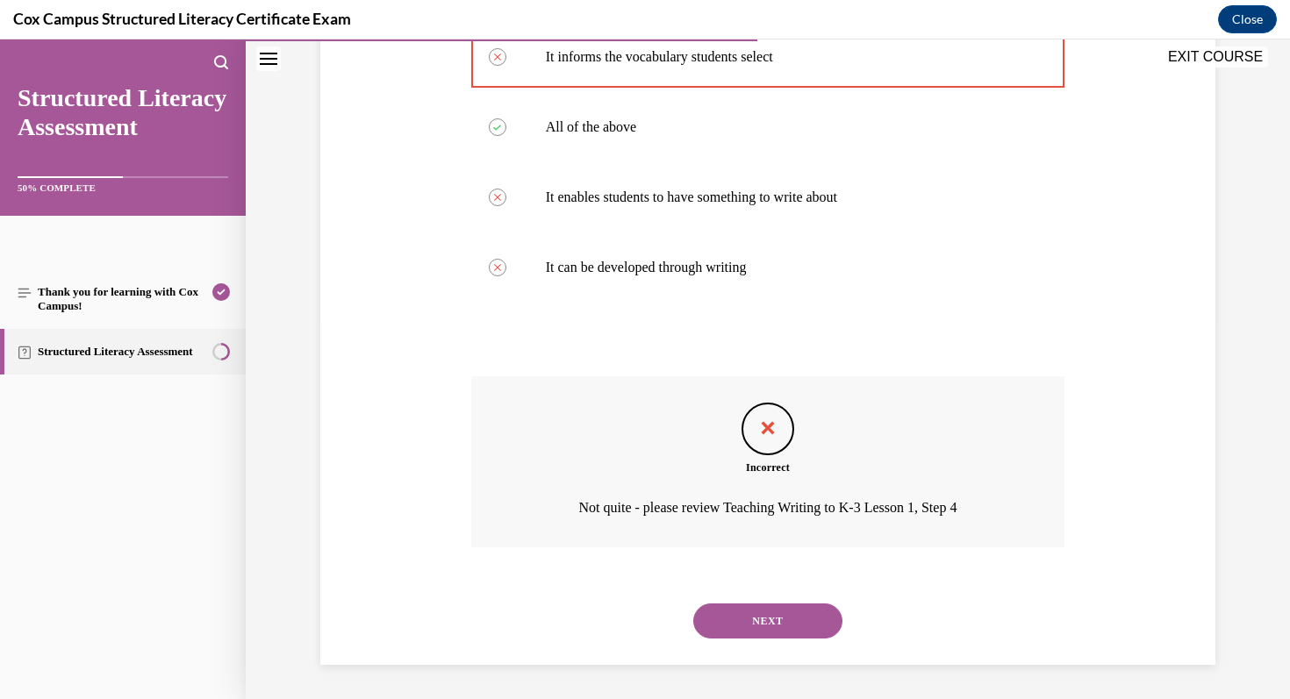
scroll to position [376, 0]
click at [806, 623] on button "NEXT" at bounding box center [767, 620] width 149 height 35
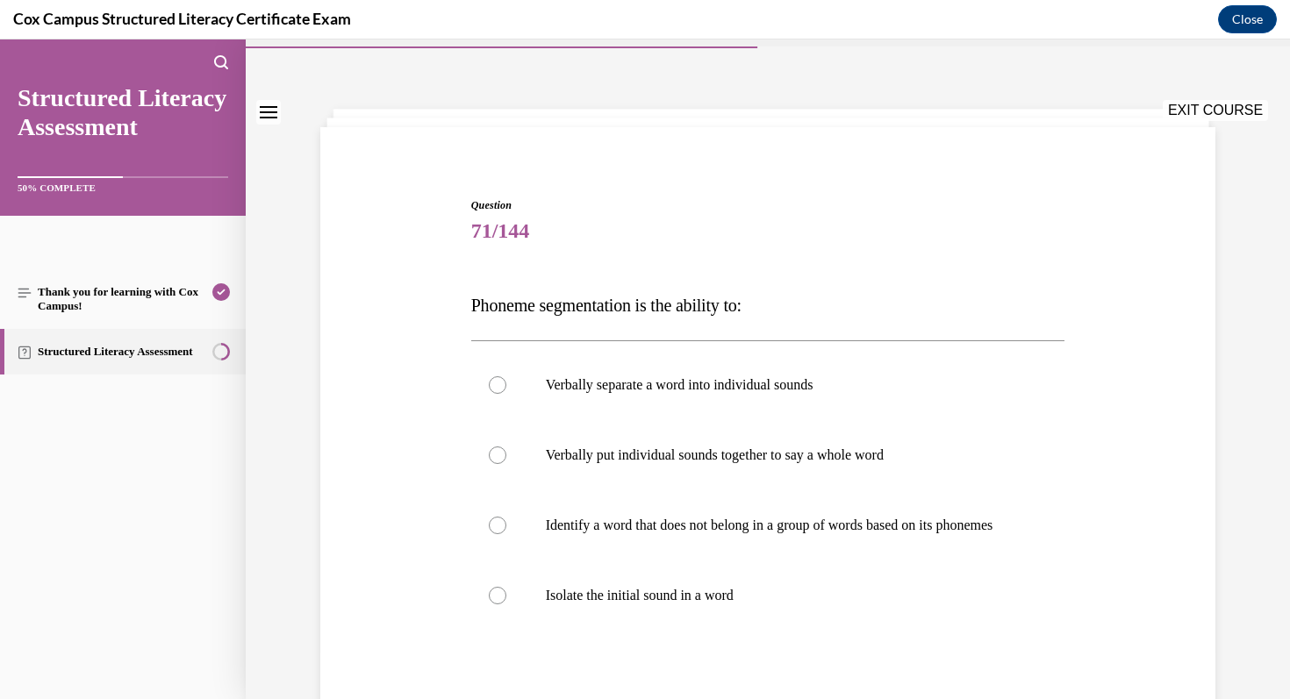
scroll to position [55, 0]
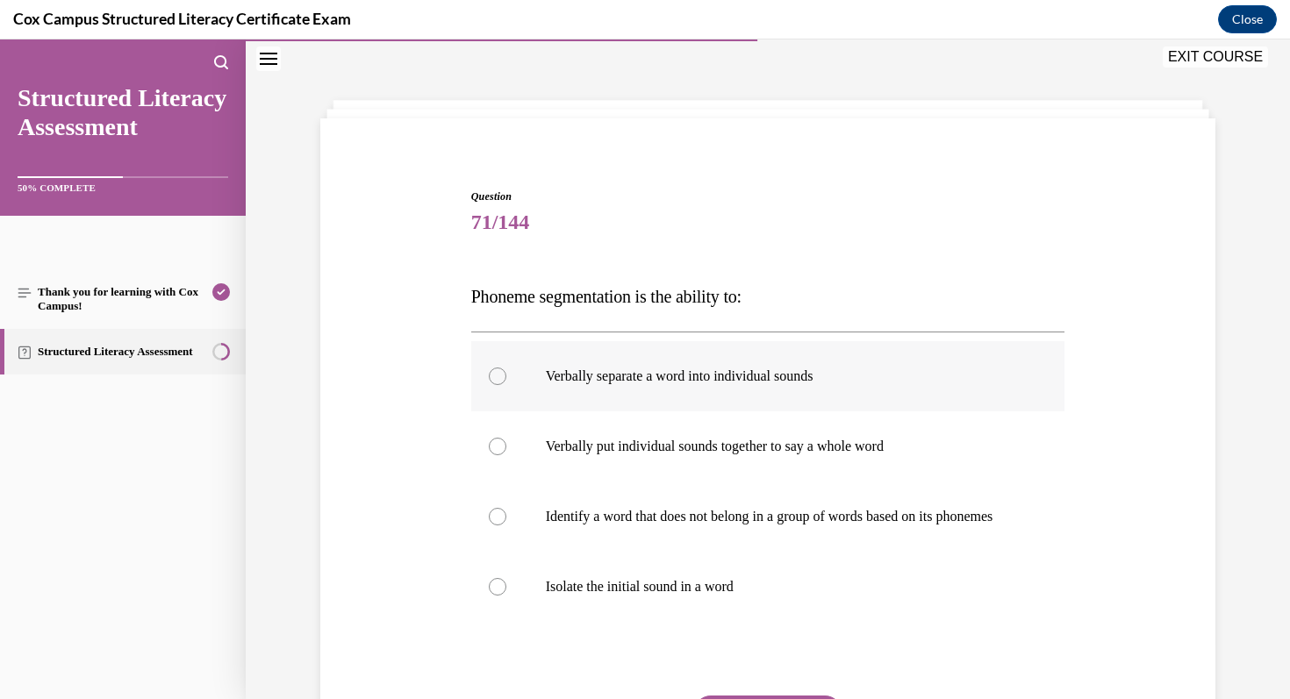
click at [576, 360] on label "Verbally separate a word into individual sounds" at bounding box center [768, 376] width 594 height 70
click at [506, 368] on input "Verbally separate a word into individual sounds" at bounding box center [498, 377] width 18 height 18
radio input "true"
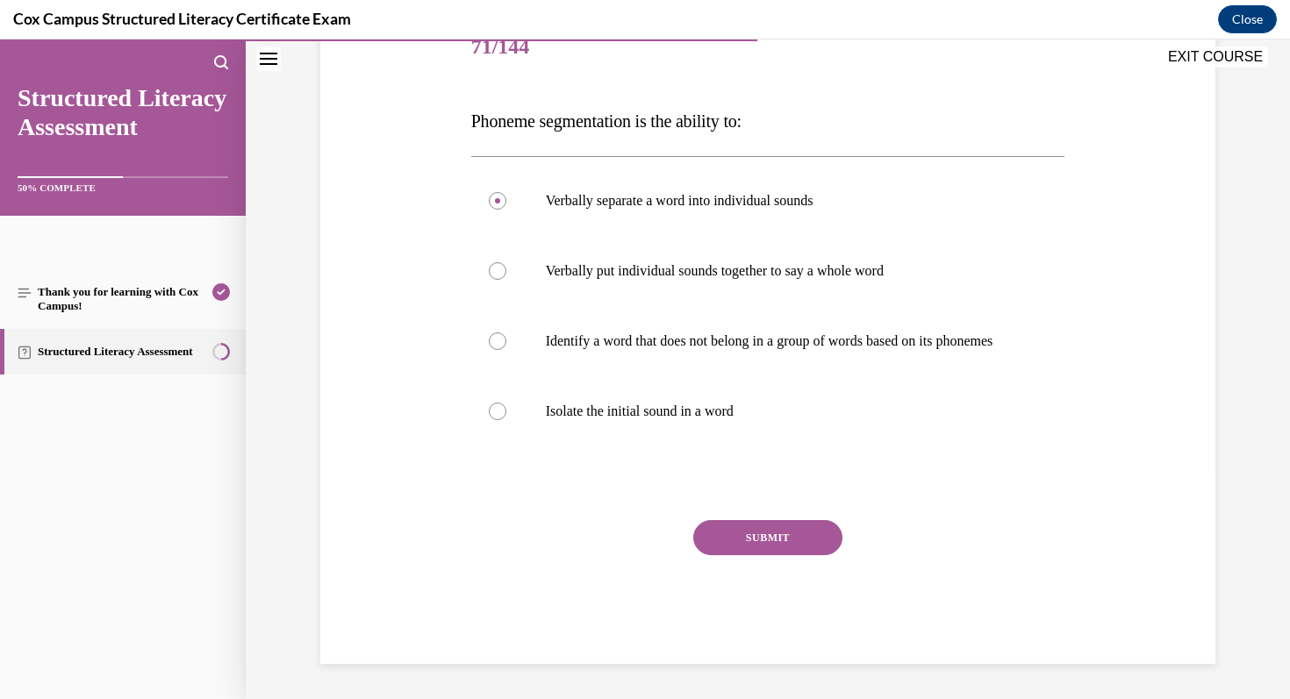
click at [752, 539] on button "SUBMIT" at bounding box center [767, 537] width 149 height 35
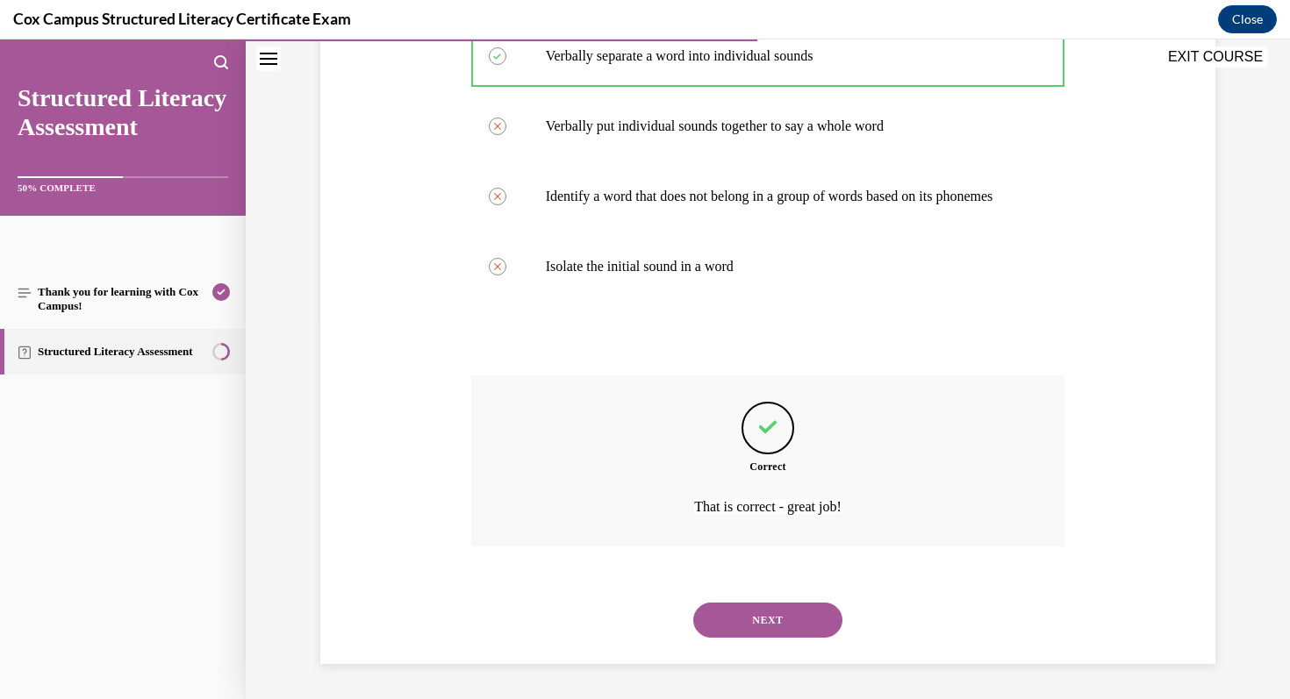
scroll to position [393, 0]
click at [758, 613] on button "NEXT" at bounding box center [767, 620] width 149 height 35
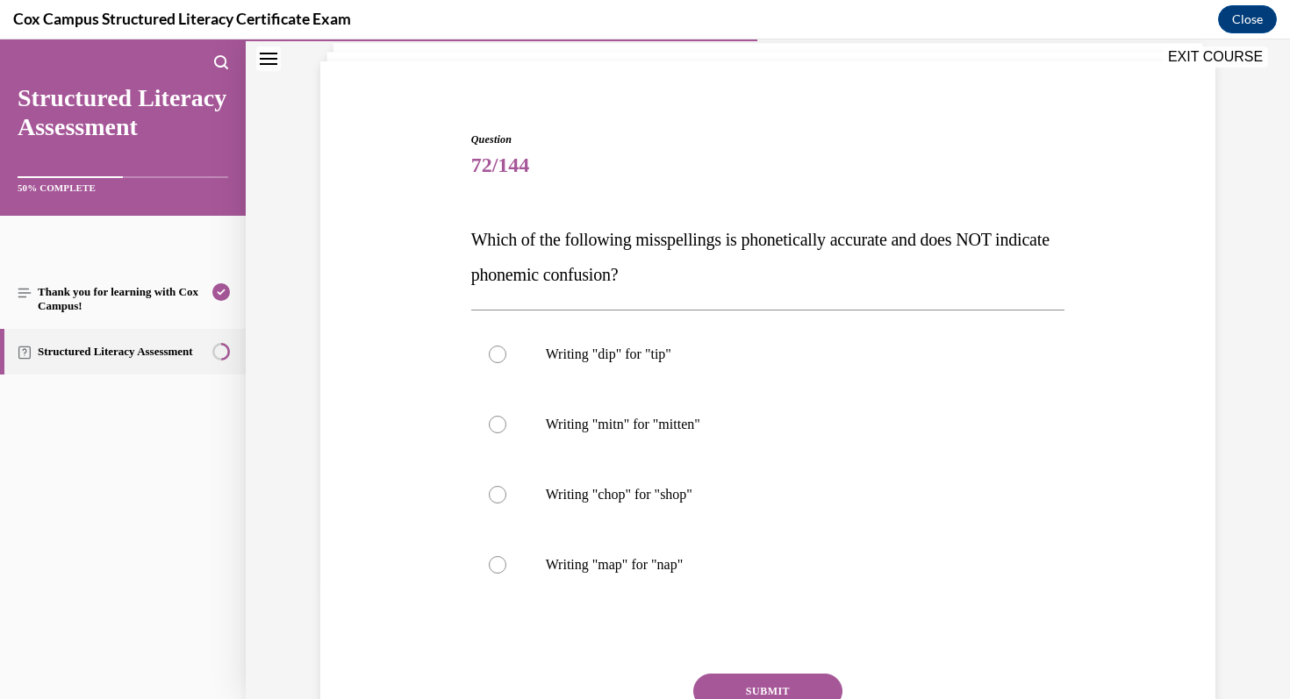
scroll to position [113, 0]
click at [698, 422] on p "Writing "mitn" for "mitten"" at bounding box center [784, 424] width 476 height 18
click at [506, 422] on input "Writing "mitn" for "mitten"" at bounding box center [498, 424] width 18 height 18
radio input "true"
click at [767, 681] on button "SUBMIT" at bounding box center [767, 690] width 149 height 35
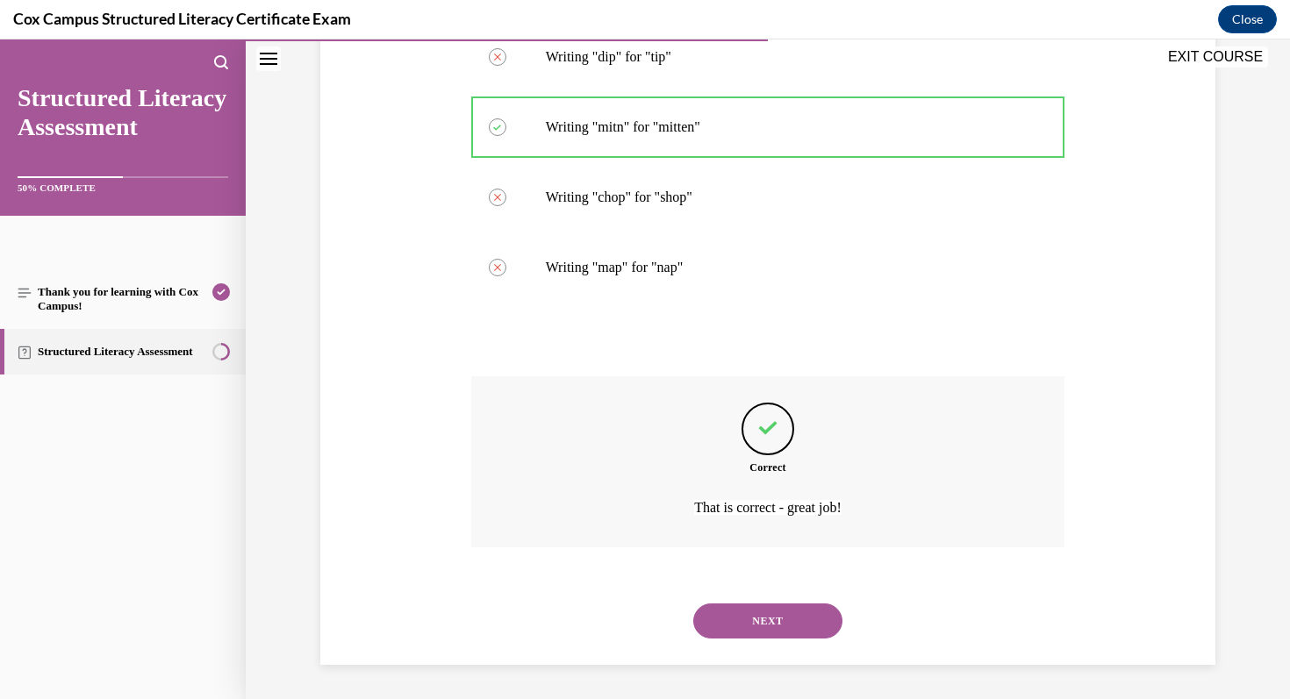
scroll to position [411, 0]
click at [783, 632] on button "NEXT" at bounding box center [767, 620] width 149 height 35
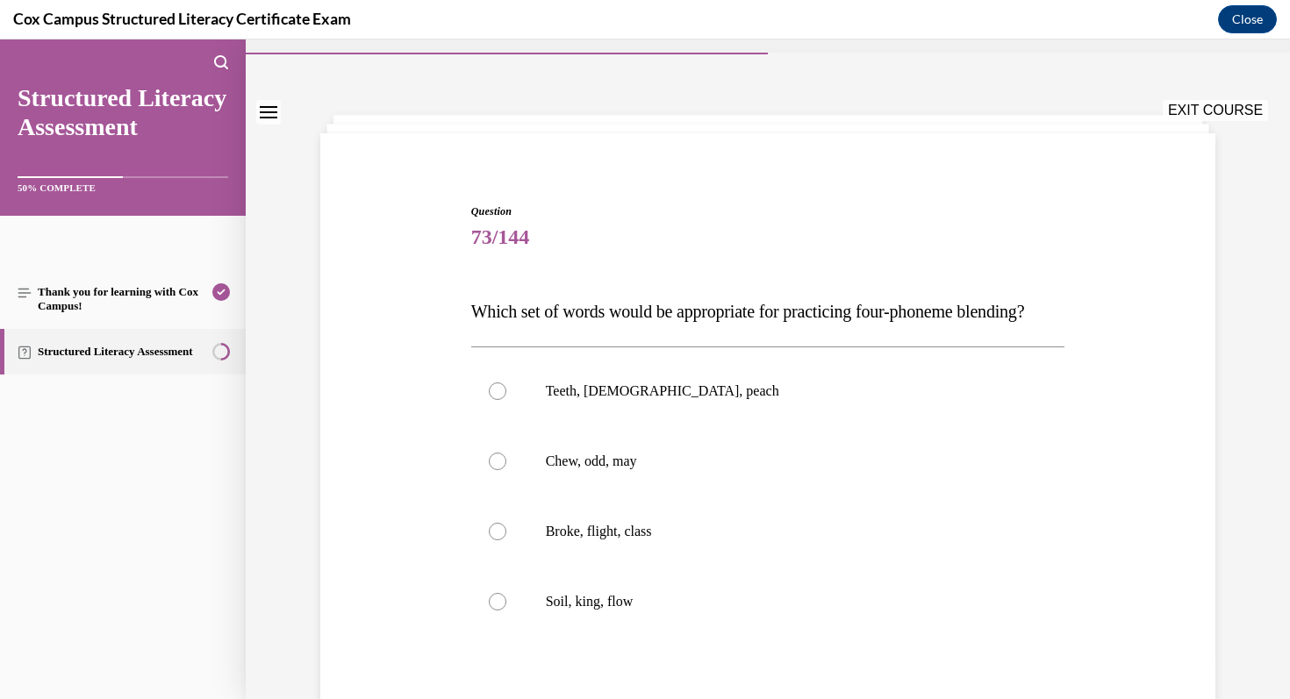
scroll to position [44, 0]
